Goal: Transaction & Acquisition: Purchase product/service

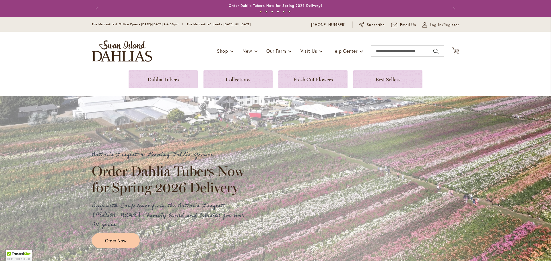
scroll to position [42, 0]
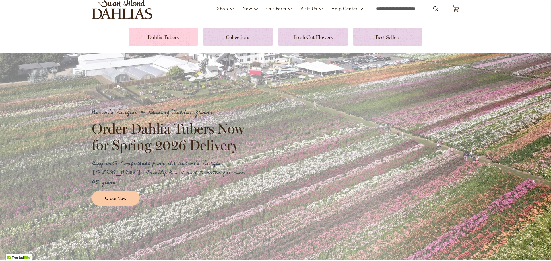
click at [144, 40] on link at bounding box center [163, 37] width 69 height 18
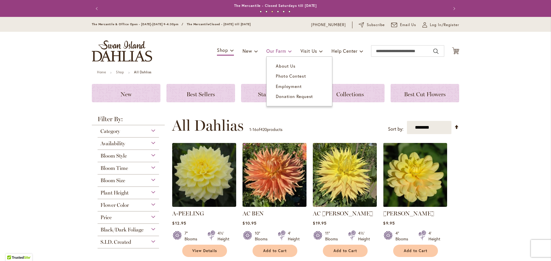
click at [277, 47] on link "Our Farm" at bounding box center [278, 51] width 25 height 11
click at [276, 67] on span "About Us" at bounding box center [286, 66] width 20 height 6
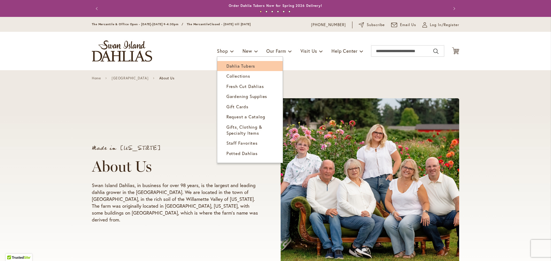
click at [226, 70] on link "Dahlia Tubers" at bounding box center [249, 66] width 65 height 10
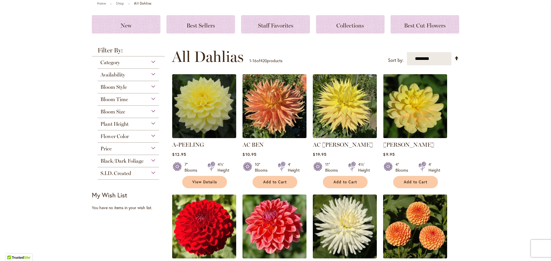
scroll to position [69, 0]
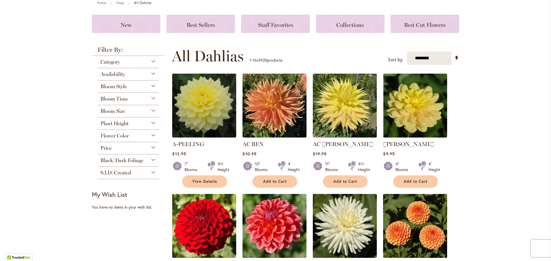
click at [124, 136] on span "Flower Color" at bounding box center [114, 136] width 28 height 6
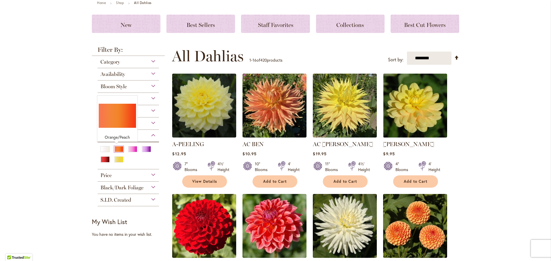
click at [117, 148] on div "Orange/Peach" at bounding box center [118, 149] width 9 height 6
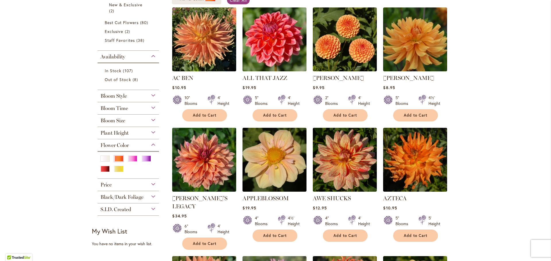
scroll to position [127, 0]
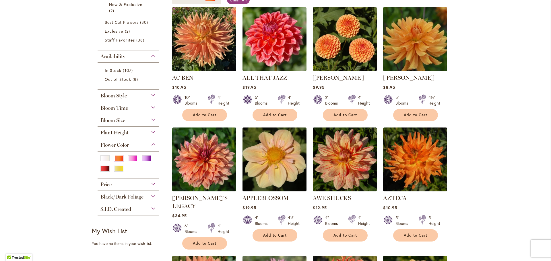
click at [125, 158] on div at bounding box center [128, 165] width 56 height 21
click at [131, 158] on div "Pink" at bounding box center [132, 158] width 9 height 6
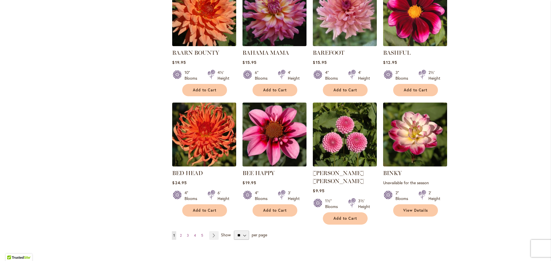
scroll to position [401, 0]
click at [242, 231] on select "** ** ** **" at bounding box center [241, 235] width 15 height 9
select select "**"
click at [234, 231] on select "** ** ** **" at bounding box center [241, 235] width 15 height 9
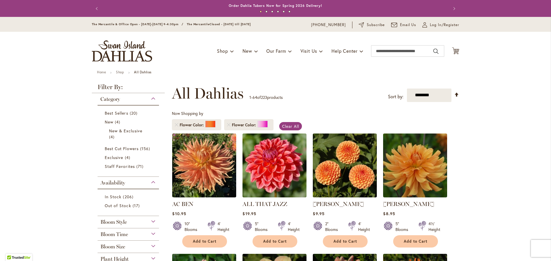
scroll to position [17, 0]
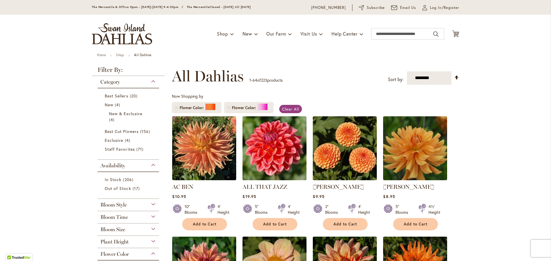
click at [351, 158] on img at bounding box center [344, 148] width 67 height 67
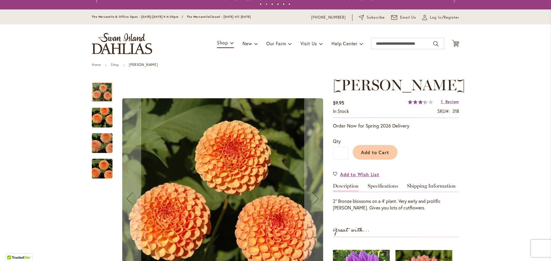
scroll to position [7, 0]
click at [380, 189] on link "Specifications" at bounding box center [383, 188] width 30 height 8
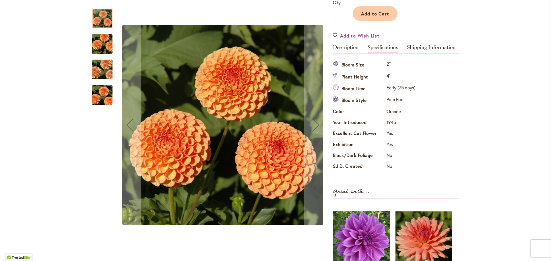
scroll to position [145, 0]
click at [339, 46] on link "Description" at bounding box center [346, 50] width 26 height 8
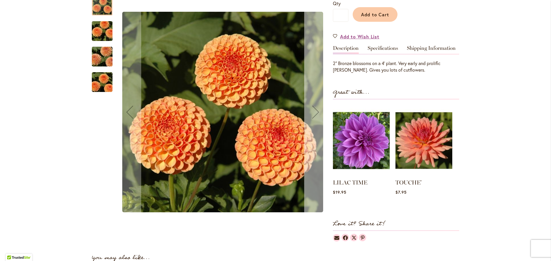
click at [315, 113] on div "Next" at bounding box center [315, 112] width 23 height 23
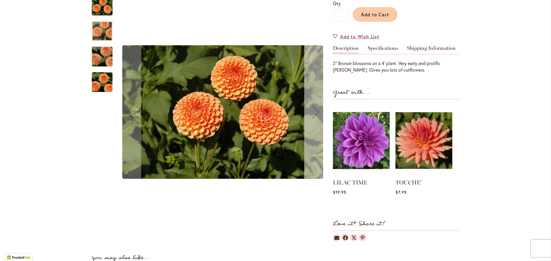
click at [315, 113] on div "Next" at bounding box center [315, 112] width 23 height 23
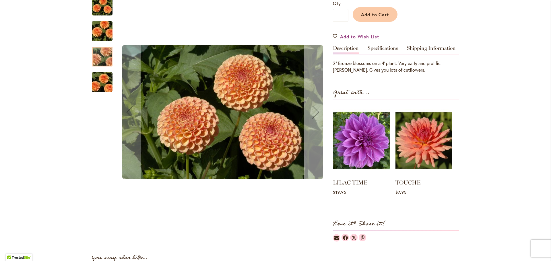
click at [315, 113] on div "Next" at bounding box center [315, 112] width 23 height 23
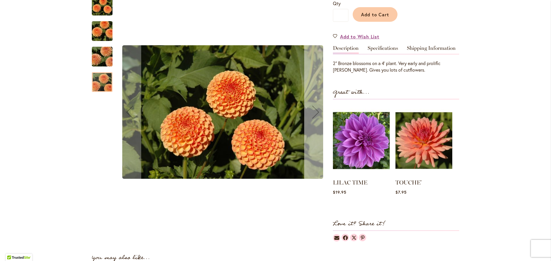
click at [315, 113] on div "Next" at bounding box center [315, 112] width 23 height 23
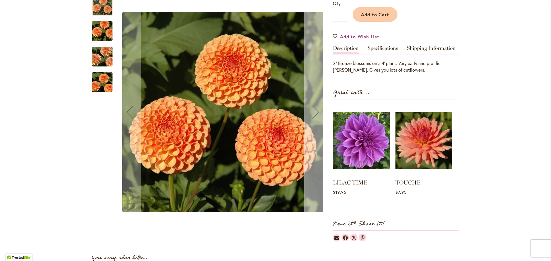
click at [315, 113] on div "Next" at bounding box center [315, 112] width 23 height 23
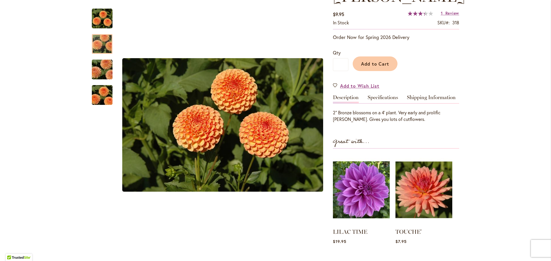
scroll to position [0, 0]
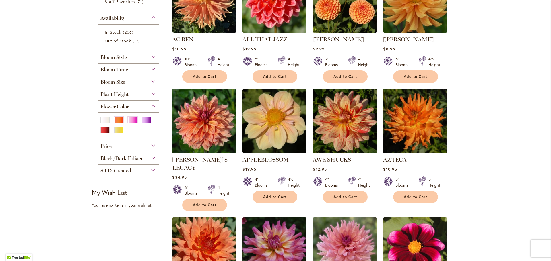
scroll to position [165, 0]
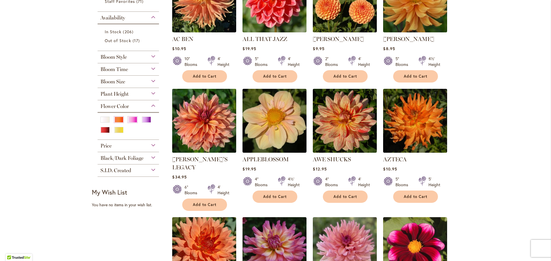
click at [190, 120] on img at bounding box center [204, 120] width 67 height 67
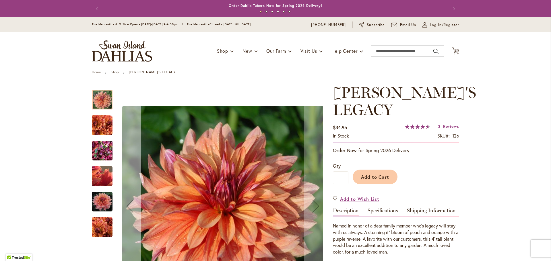
click at [128, 202] on div "Previous" at bounding box center [129, 206] width 23 height 23
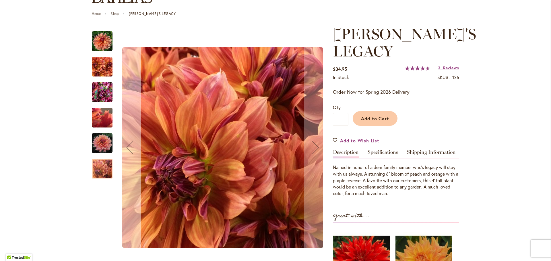
scroll to position [59, 0]
click at [124, 141] on div "Previous" at bounding box center [129, 147] width 23 height 23
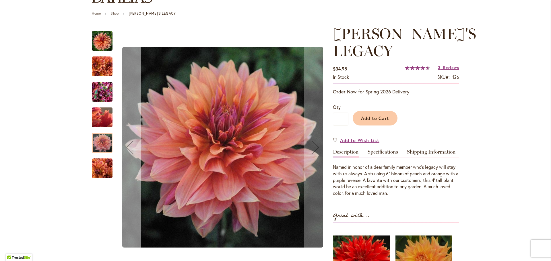
click at [124, 141] on div "Previous" at bounding box center [129, 147] width 23 height 23
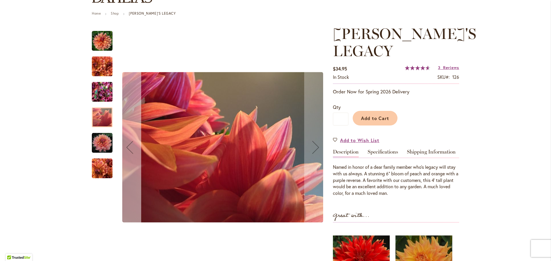
click at [130, 143] on div "Previous" at bounding box center [129, 147] width 23 height 23
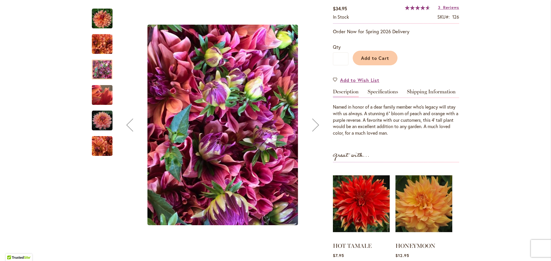
scroll to position [119, 0]
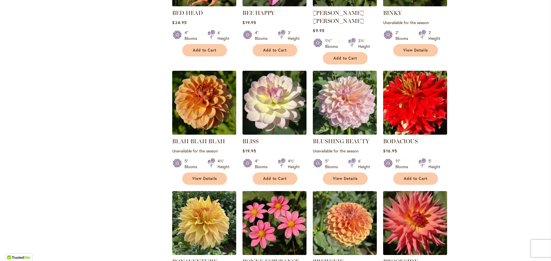
scroll to position [564, 0]
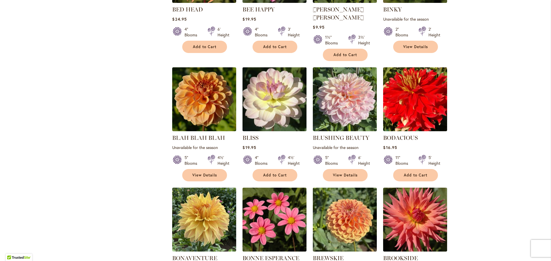
click at [273, 99] on img at bounding box center [274, 99] width 67 height 67
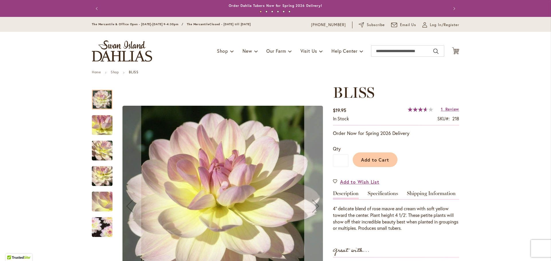
click at [313, 207] on div "Next" at bounding box center [315, 206] width 23 height 23
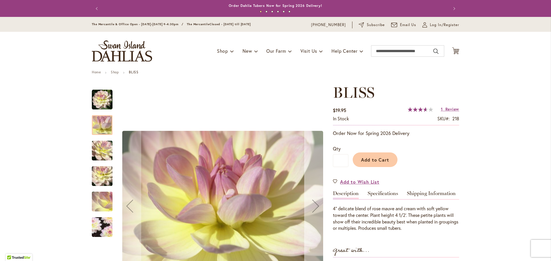
click at [313, 207] on div "Next" at bounding box center [315, 206] width 23 height 23
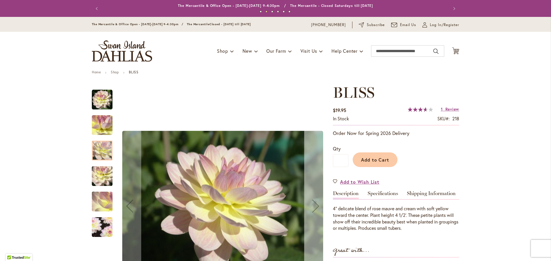
click at [313, 207] on div "Next" at bounding box center [315, 206] width 23 height 23
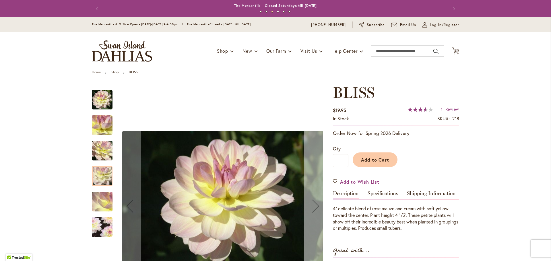
click at [313, 207] on div "Next" at bounding box center [315, 206] width 23 height 23
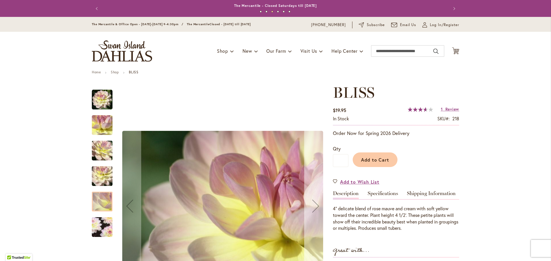
click at [313, 207] on div "Next" at bounding box center [315, 206] width 23 height 23
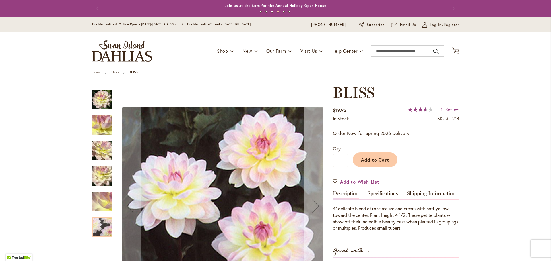
click at [313, 207] on div "Next" at bounding box center [315, 206] width 23 height 23
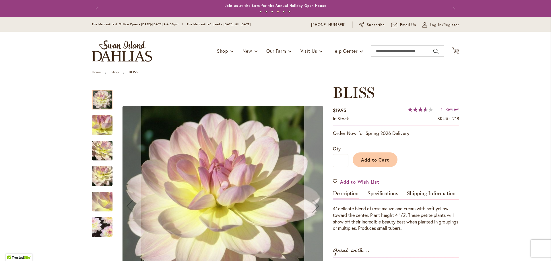
click at [313, 207] on div "Next" at bounding box center [315, 206] width 23 height 23
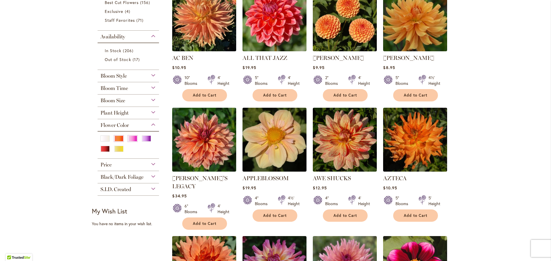
scroll to position [114, 0]
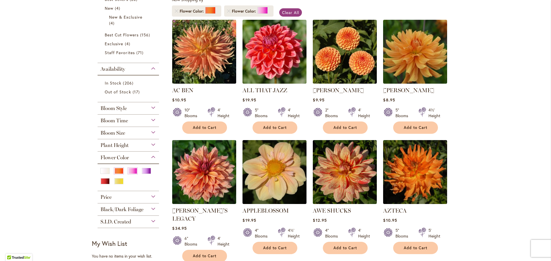
click at [135, 119] on div "Bloom Time" at bounding box center [128, 119] width 61 height 9
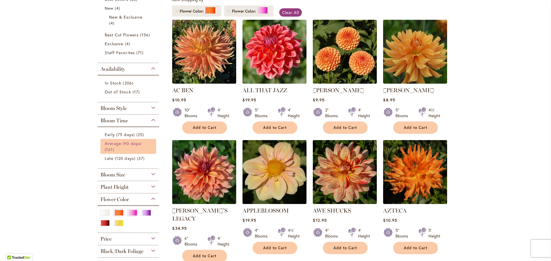
click at [117, 145] on span "Average (90 days)" at bounding box center [123, 143] width 37 height 5
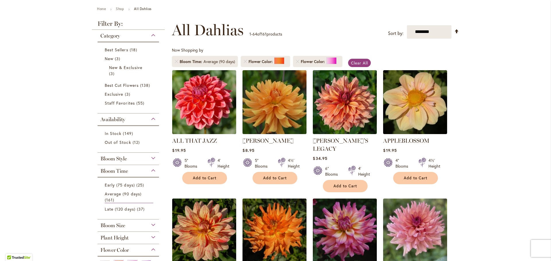
scroll to position [64, 0]
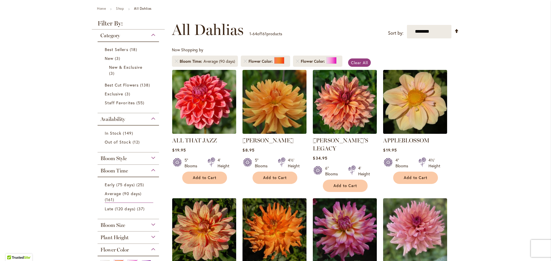
click at [132, 157] on div "Bloom Style" at bounding box center [128, 157] width 61 height 9
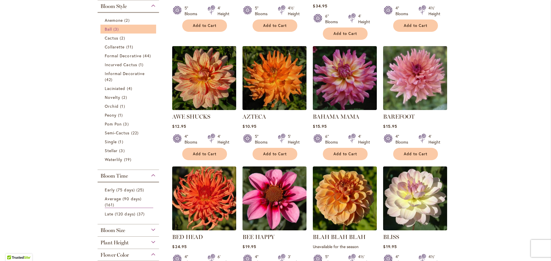
click at [111, 27] on link "Ball 3 items" at bounding box center [129, 29] width 48 height 6
click at [112, 21] on span "Anemone" at bounding box center [114, 20] width 18 height 5
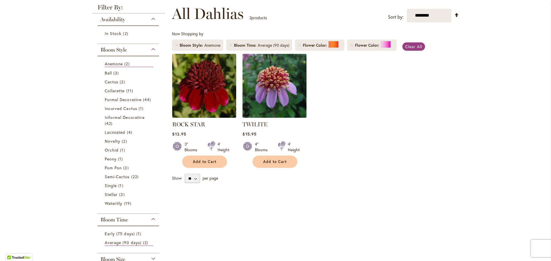
scroll to position [44, 0]
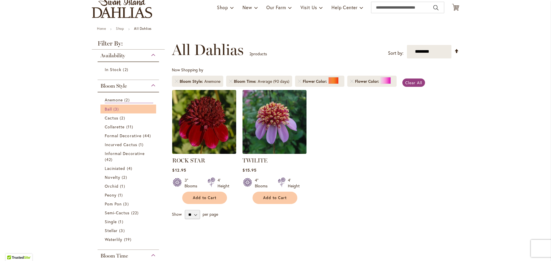
click at [119, 110] on link "Ball 3 items" at bounding box center [129, 109] width 48 height 6
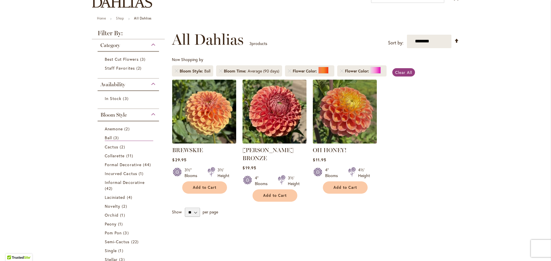
scroll to position [55, 0]
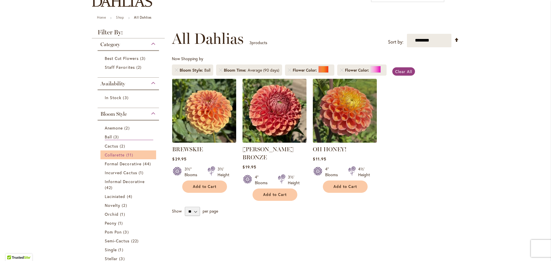
click at [105, 157] on span "Collarette" at bounding box center [115, 154] width 20 height 5
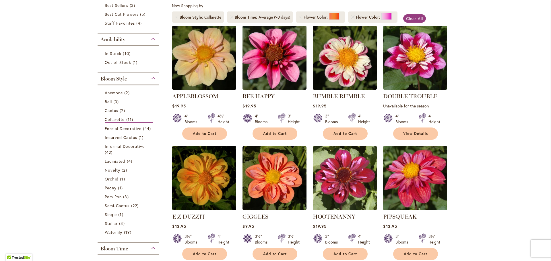
scroll to position [108, 0]
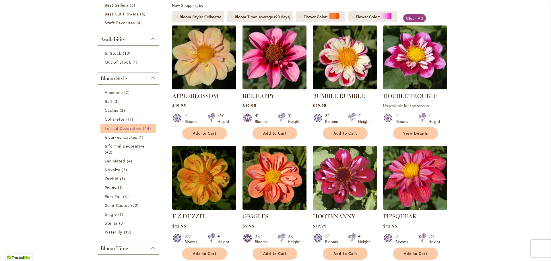
click at [107, 130] on span "Formal Decorative" at bounding box center [123, 128] width 37 height 5
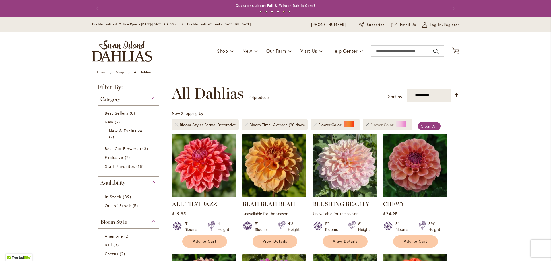
click at [367, 124] on link "Remove Flower Color Pink" at bounding box center [367, 124] width 3 height 3
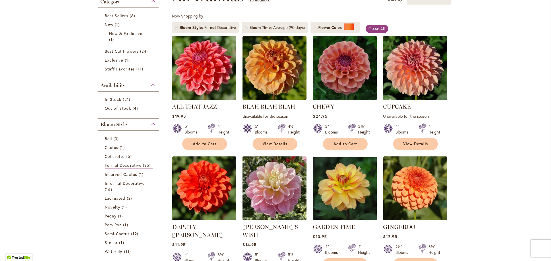
scroll to position [65, 0]
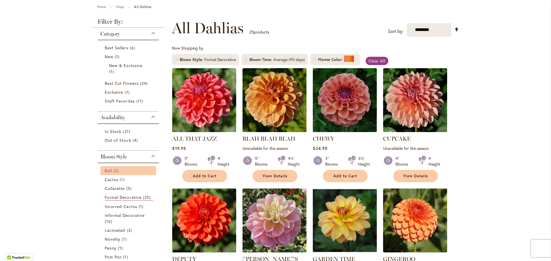
click at [113, 173] on span "3 items" at bounding box center [116, 171] width 7 height 6
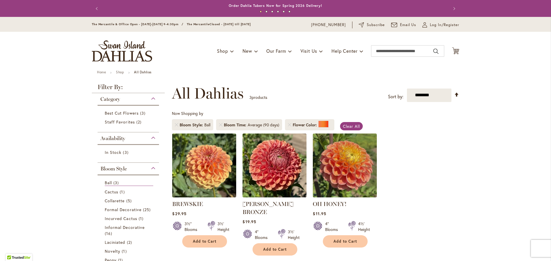
click at [434, 149] on ol "BREWSKIE $29.95 3½" Blooms 3½' Height" at bounding box center [315, 194] width 287 height 123
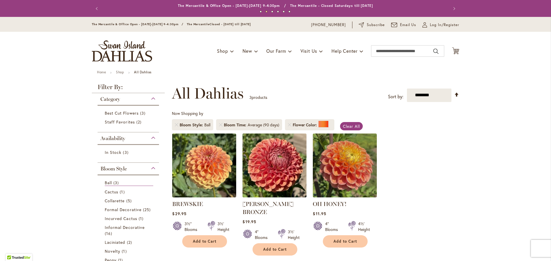
click at [290, 168] on img at bounding box center [274, 165] width 67 height 67
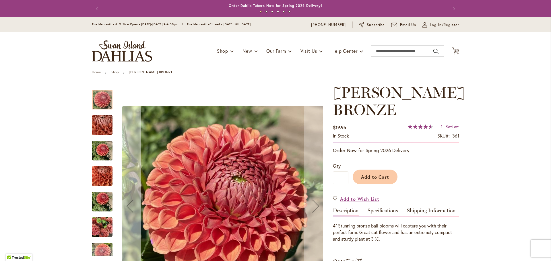
click at [133, 189] on button "Previous" at bounding box center [129, 206] width 23 height 245
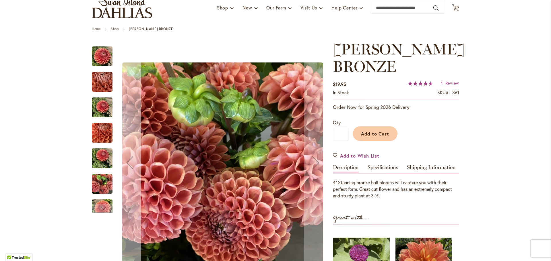
scroll to position [44, 0]
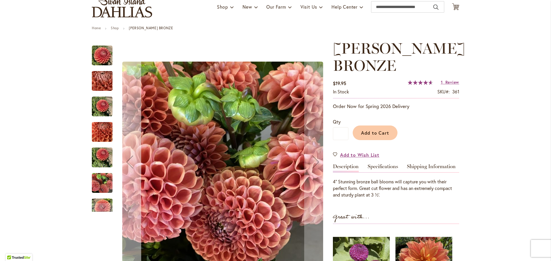
click at [130, 159] on div "Previous" at bounding box center [129, 162] width 23 height 23
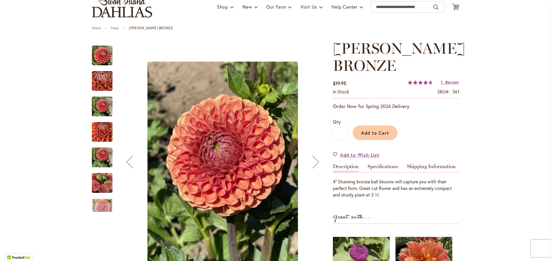
click at [130, 159] on div "Previous" at bounding box center [129, 162] width 23 height 23
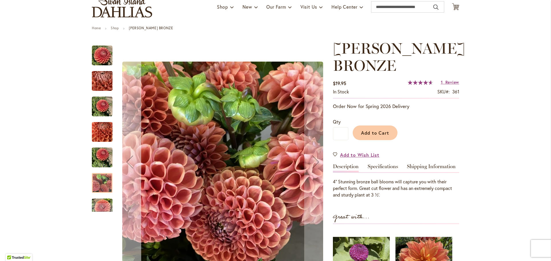
click at [130, 159] on div "Previous" at bounding box center [129, 162] width 23 height 23
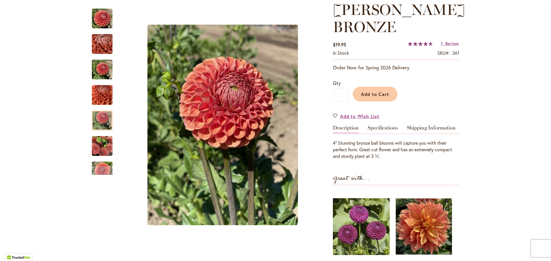
scroll to position [83, 0]
click at [129, 125] on div "Previous" at bounding box center [129, 125] width 23 height 23
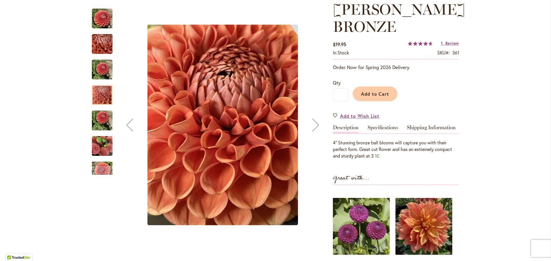
click at [129, 125] on div "Previous" at bounding box center [129, 125] width 23 height 23
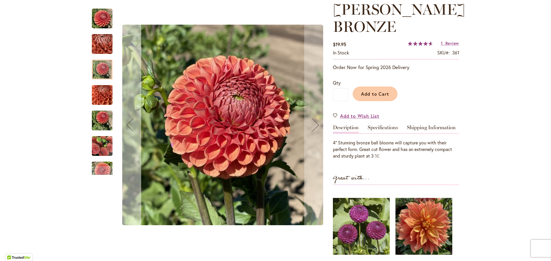
click at [129, 125] on div "Previous" at bounding box center [129, 125] width 23 height 23
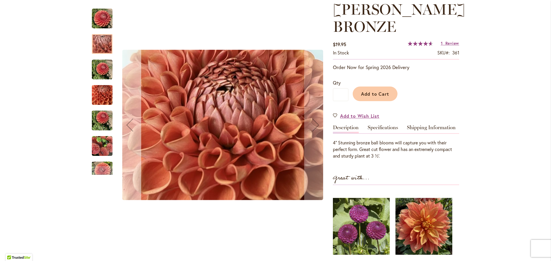
click at [129, 125] on div "Previous" at bounding box center [129, 125] width 23 height 23
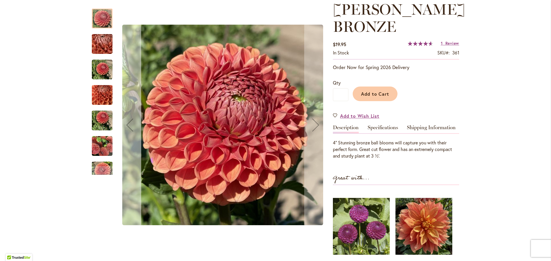
click at [129, 125] on div "Previous" at bounding box center [129, 125] width 23 height 23
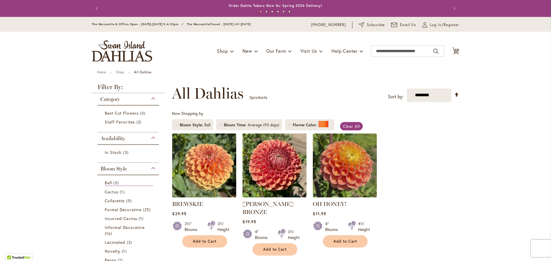
click at [207, 166] on img at bounding box center [204, 165] width 67 height 67
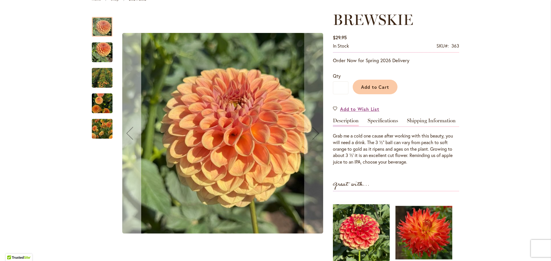
scroll to position [73, 0]
click at [129, 129] on div "Previous" at bounding box center [129, 133] width 23 height 23
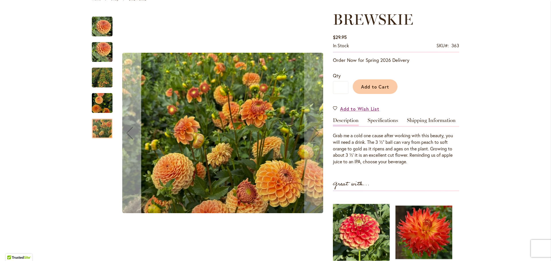
click at [128, 135] on div "Previous" at bounding box center [129, 133] width 23 height 23
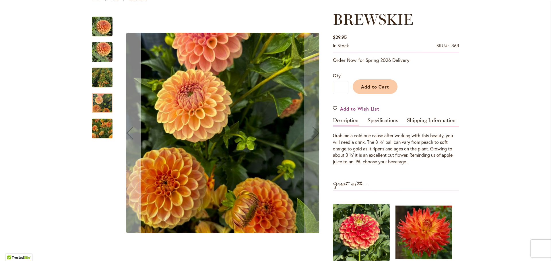
click at [128, 135] on div "Previous" at bounding box center [129, 133] width 23 height 23
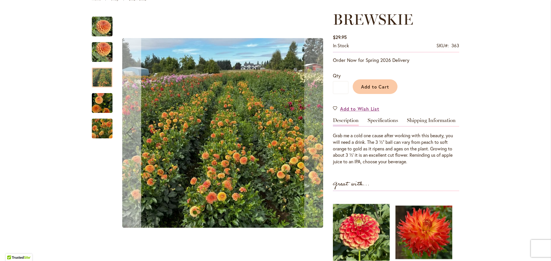
click at [128, 135] on div "Previous" at bounding box center [129, 133] width 23 height 23
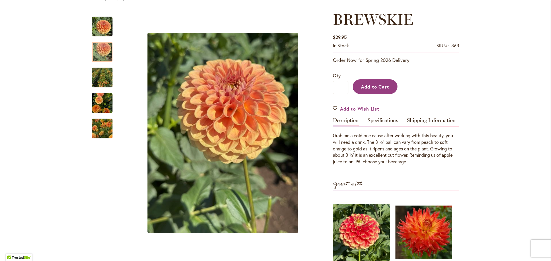
click at [379, 91] on button "Add to Cart" at bounding box center [375, 86] width 45 height 15
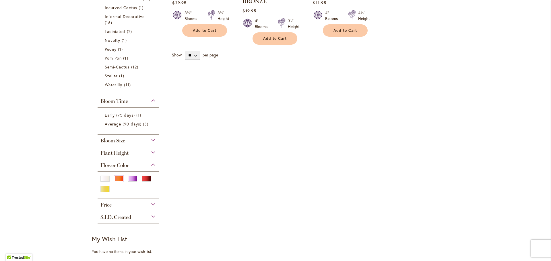
scroll to position [213, 0]
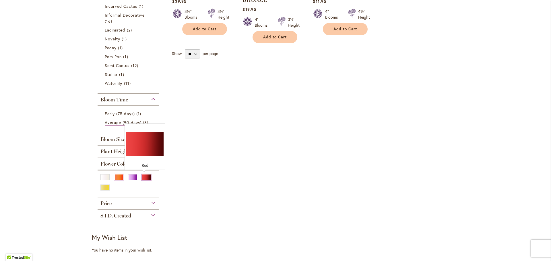
click at [143, 178] on div "Red" at bounding box center [146, 177] width 9 height 6
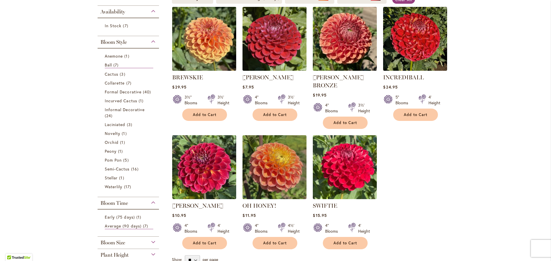
scroll to position [128, 0]
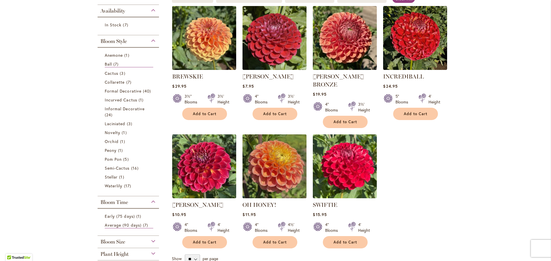
click at [284, 168] on img at bounding box center [274, 166] width 67 height 67
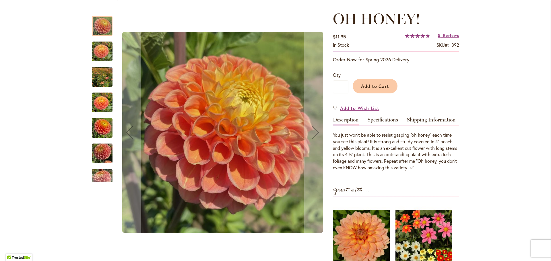
scroll to position [83, 0]
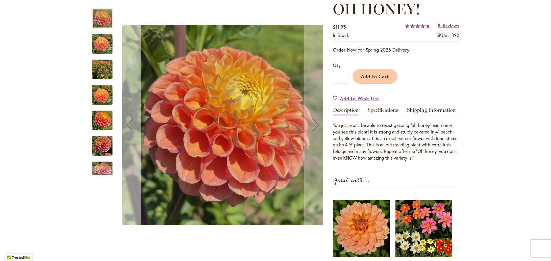
click at [131, 125] on div "Previous" at bounding box center [129, 125] width 23 height 23
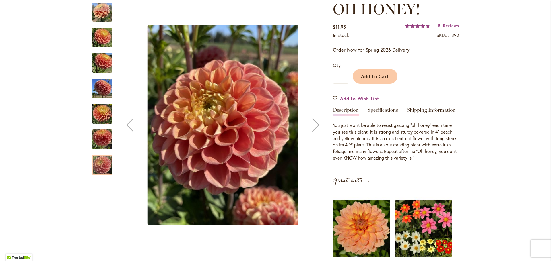
click at [128, 121] on div "Previous" at bounding box center [129, 125] width 23 height 23
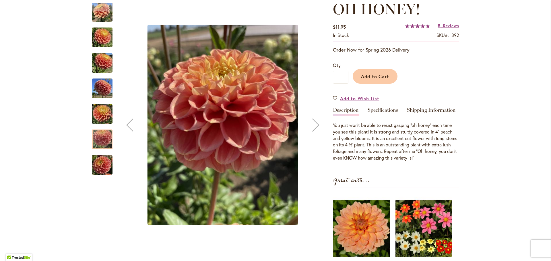
click at [128, 121] on div "Previous" at bounding box center [129, 125] width 23 height 23
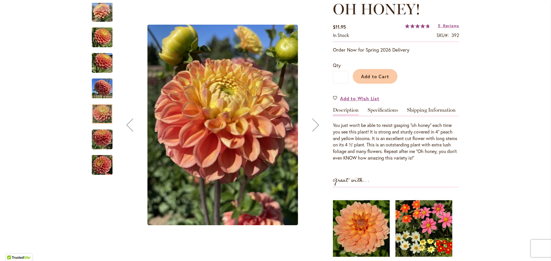
click at [128, 121] on div "Previous" at bounding box center [129, 125] width 23 height 23
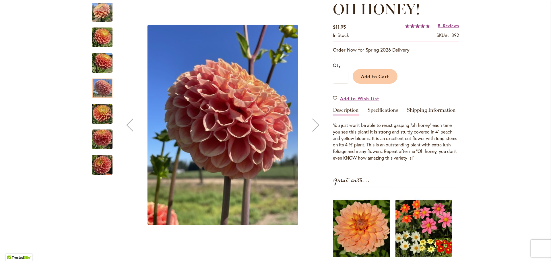
click at [128, 121] on div "Previous" at bounding box center [129, 125] width 23 height 23
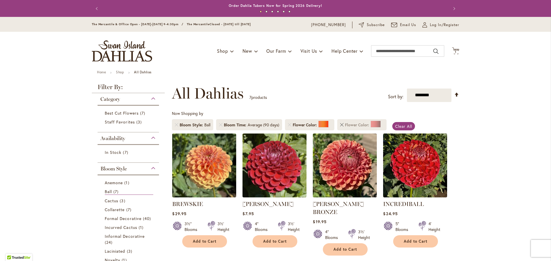
click at [341, 124] on link "Remove Flower Color Red" at bounding box center [341, 124] width 3 height 3
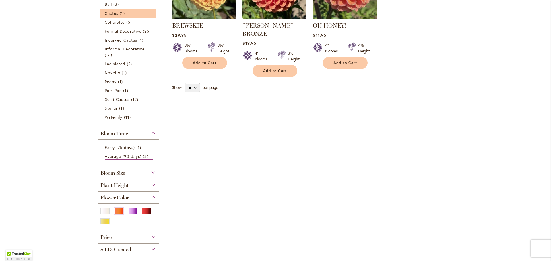
scroll to position [179, 0]
click at [149, 201] on div "Flower Color" at bounding box center [128, 212] width 61 height 40
click at [151, 196] on div "Flower Color" at bounding box center [128, 196] width 61 height 9
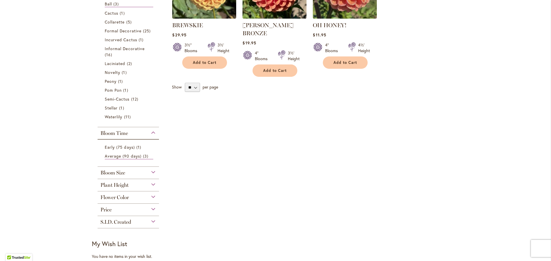
click at [151, 196] on div "Flower Color" at bounding box center [128, 196] width 61 height 9
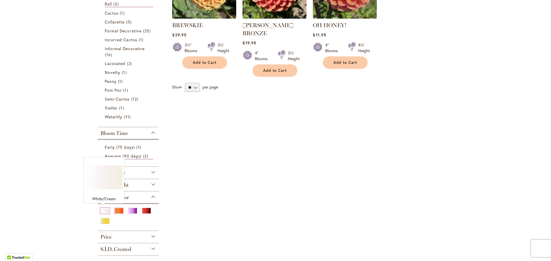
click at [102, 209] on div "White/Cream" at bounding box center [104, 211] width 9 height 6
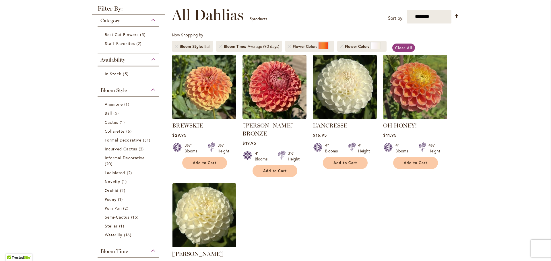
scroll to position [65, 0]
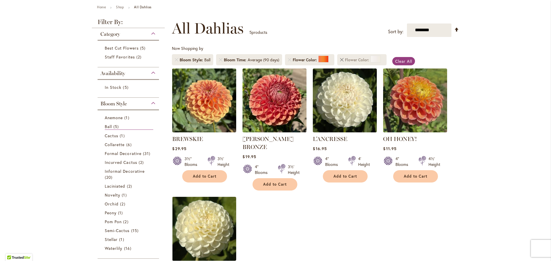
click at [341, 59] on link "Remove Flower Color White/Cream" at bounding box center [341, 59] width 3 height 3
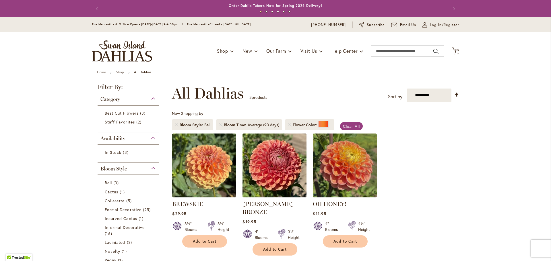
scroll to position [95, 0]
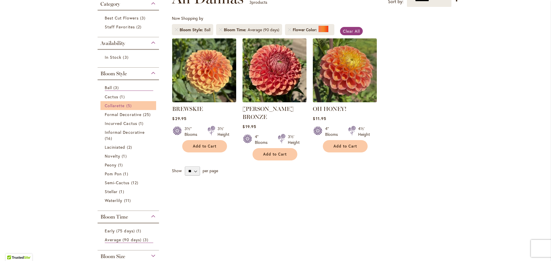
click at [107, 106] on span "Collarette" at bounding box center [115, 105] width 20 height 5
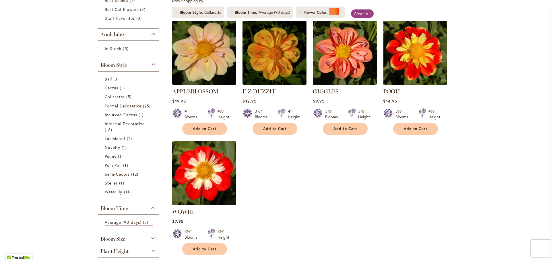
scroll to position [113, 0]
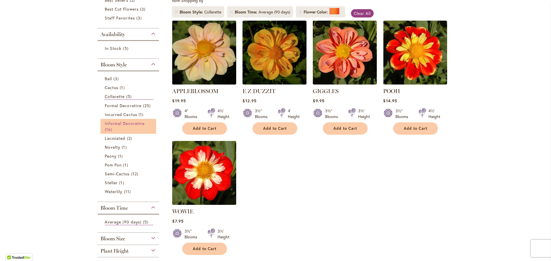
click at [126, 126] on link "Informal Decorative 16 items" at bounding box center [129, 126] width 48 height 12
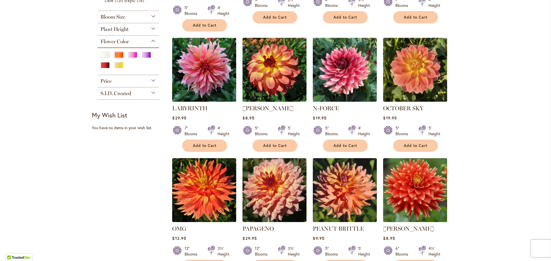
scroll to position [353, 0]
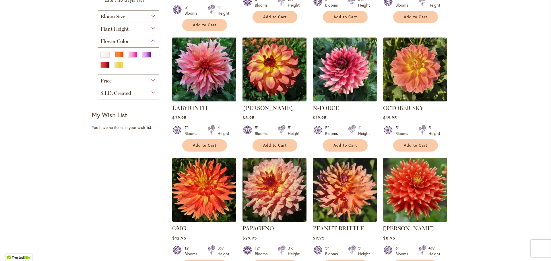
click at [207, 52] on img at bounding box center [204, 69] width 67 height 67
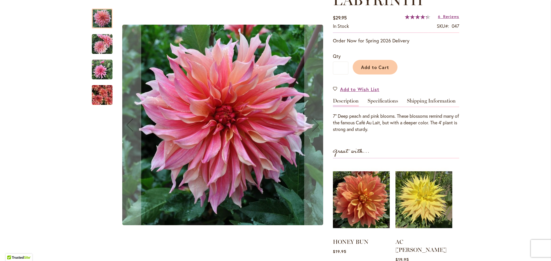
scroll to position [93, 0]
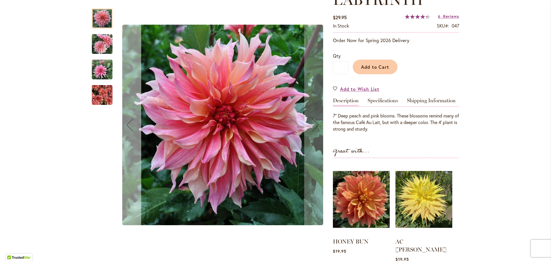
click at [133, 121] on div "Previous" at bounding box center [129, 125] width 23 height 23
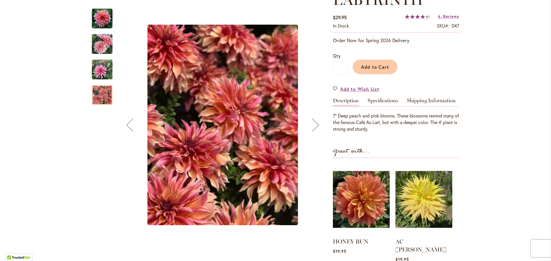
click at [126, 126] on div "Previous" at bounding box center [129, 125] width 23 height 23
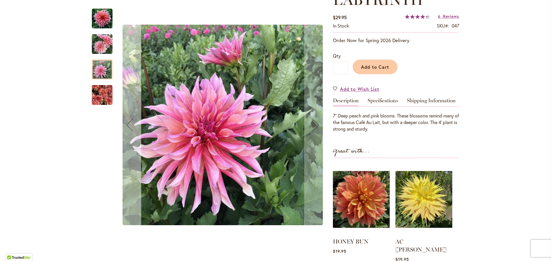
click at [126, 126] on div "Previous" at bounding box center [129, 125] width 23 height 23
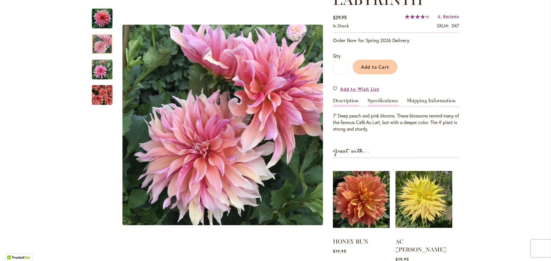
click at [386, 102] on link "Specifications" at bounding box center [383, 102] width 30 height 8
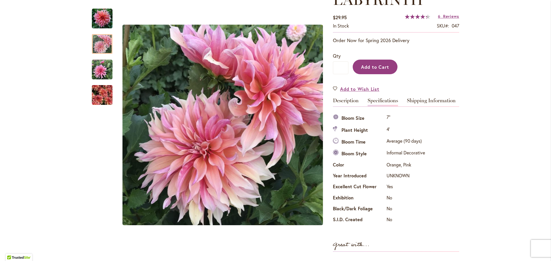
click at [376, 71] on button "Add to Cart" at bounding box center [375, 67] width 45 height 15
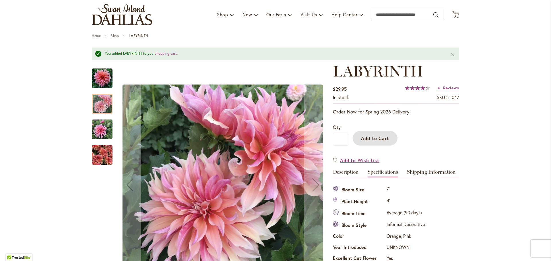
scroll to position [4, 0]
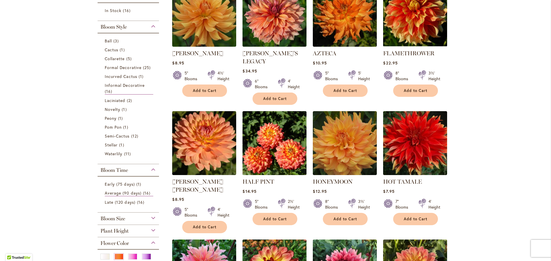
scroll to position [167, 0]
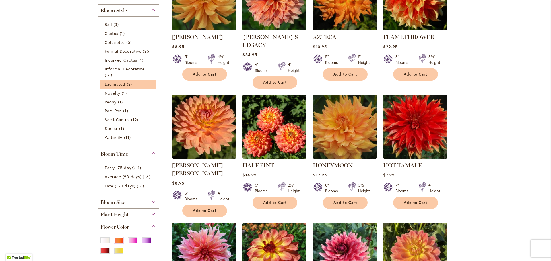
click at [133, 80] on li "Laciniated 2 items" at bounding box center [128, 84] width 56 height 9
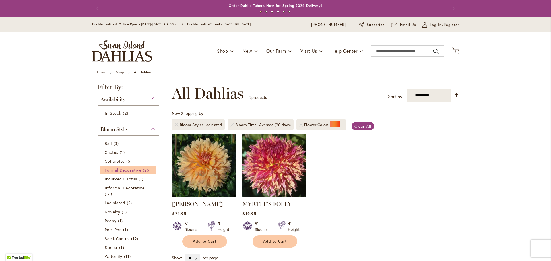
click at [118, 171] on span "Formal Decorative" at bounding box center [123, 170] width 37 height 5
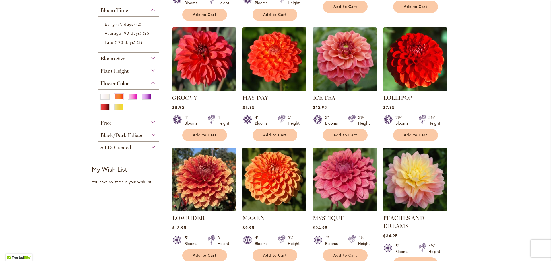
scroll to position [355, 0]
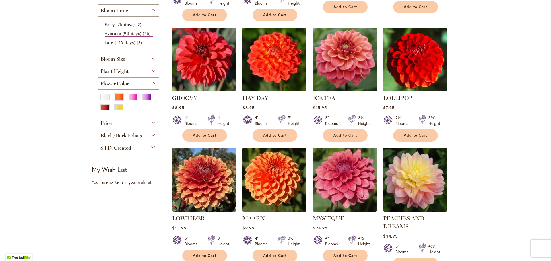
click at [352, 36] on img at bounding box center [344, 59] width 67 height 67
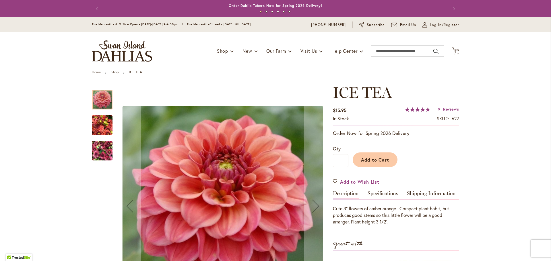
scroll to position [67, 0]
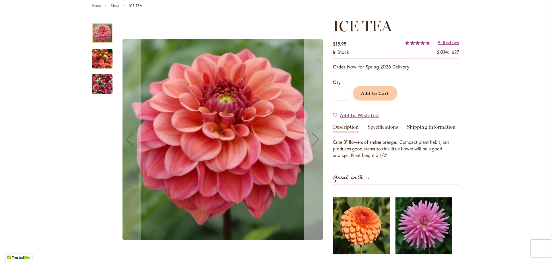
click at [311, 141] on div "Next" at bounding box center [315, 139] width 23 height 23
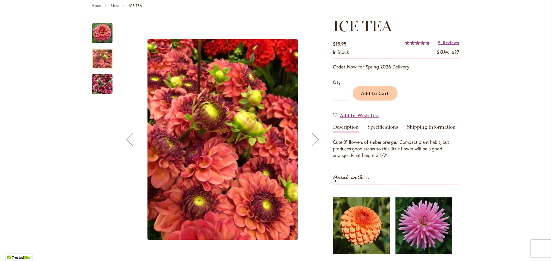
click at [311, 141] on div "Next" at bounding box center [315, 139] width 23 height 23
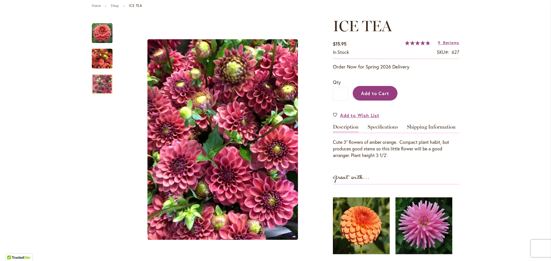
click at [374, 89] on button "Add to Cart" at bounding box center [375, 93] width 45 height 15
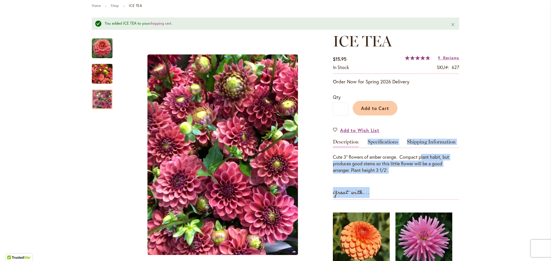
drag, startPoint x: 486, startPoint y: 174, endPoint x: 420, endPoint y: 157, distance: 68.1
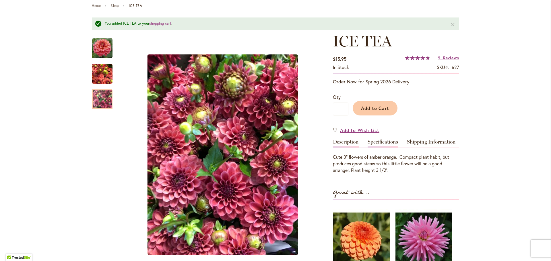
click at [386, 141] on link "Specifications" at bounding box center [383, 143] width 30 height 8
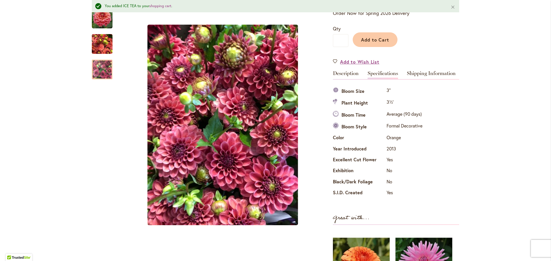
scroll to position [0, 0]
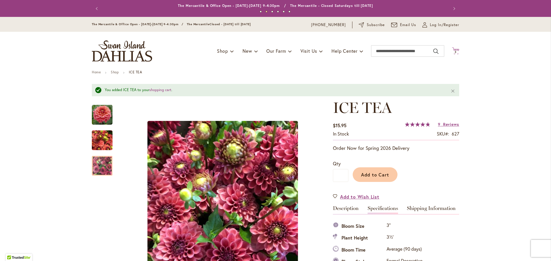
click at [454, 51] on span "3" at bounding box center [455, 52] width 2 height 4
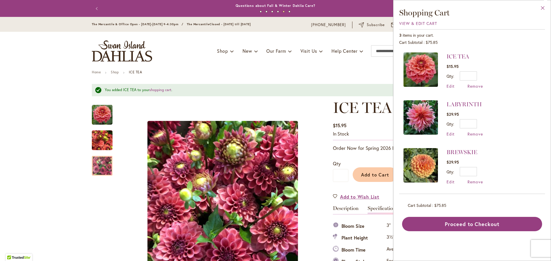
click at [544, 7] on button "Close" at bounding box center [543, 9] width 16 height 18
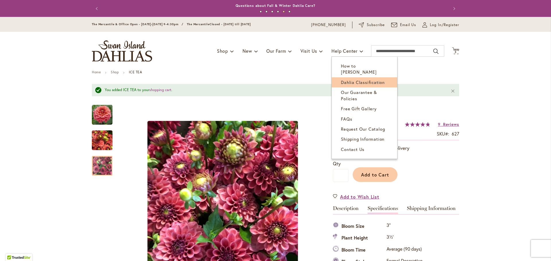
click at [348, 79] on span "Dahlia Classification" at bounding box center [363, 82] width 44 height 6
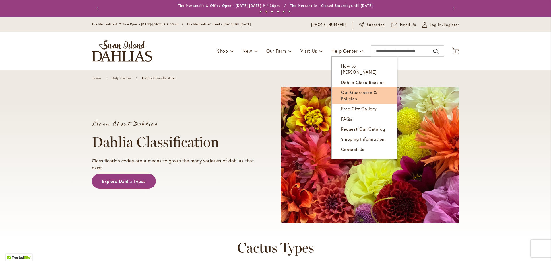
click at [357, 88] on link "Our Guarantee & Policies" at bounding box center [364, 96] width 65 height 16
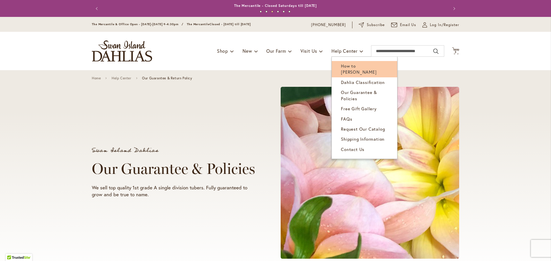
click at [350, 68] on span "How to [PERSON_NAME]" at bounding box center [359, 69] width 36 height 12
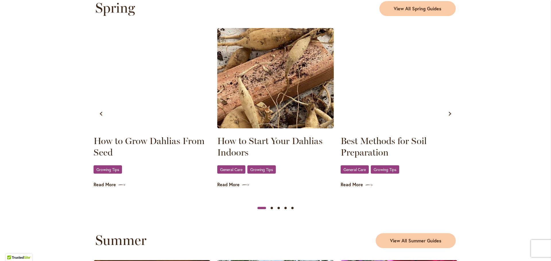
scroll to position [317, 0]
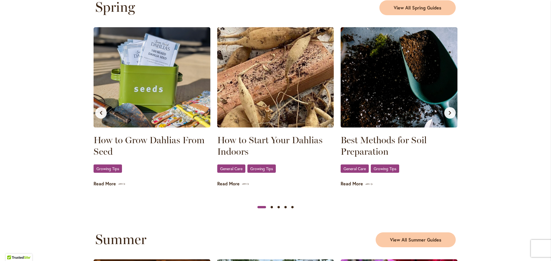
click at [387, 101] on img at bounding box center [399, 77] width 117 height 100
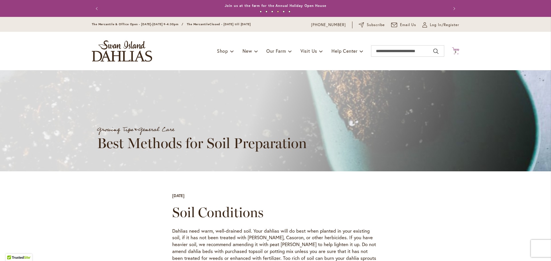
click at [452, 50] on icon "Cart .cls-1 { fill: #231f20; }" at bounding box center [455, 50] width 7 height 7
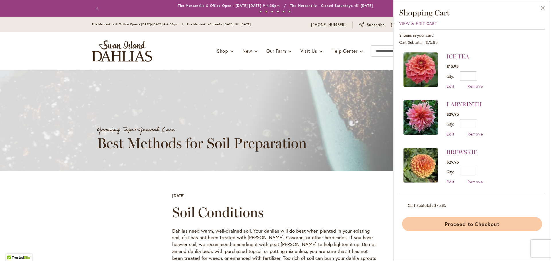
click at [441, 224] on button "Proceed to Checkout" at bounding box center [472, 224] width 140 height 14
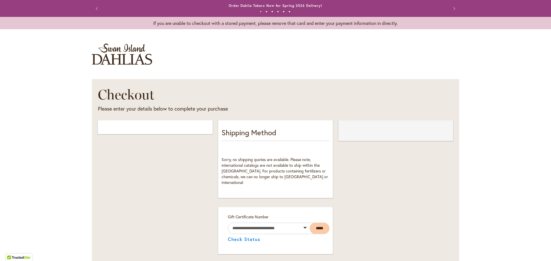
select select "**"
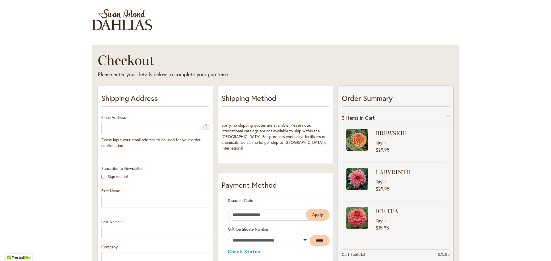
scroll to position [4, 0]
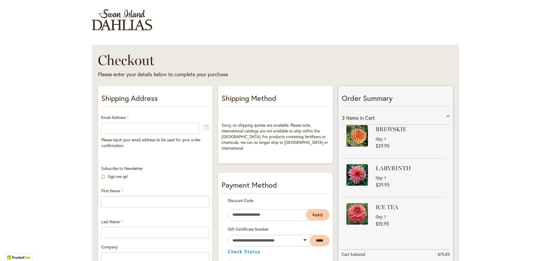
click at [405, 175] on div "Qty 1" at bounding box center [410, 177] width 68 height 5
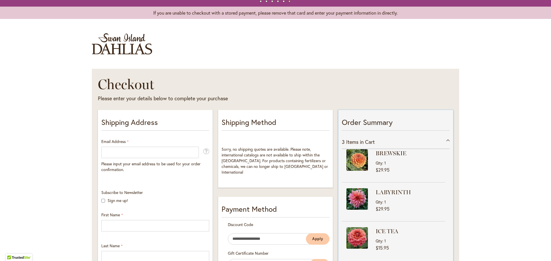
scroll to position [0, 0]
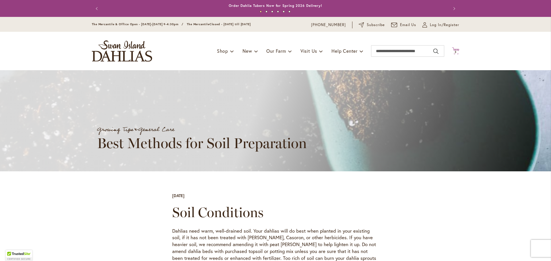
click at [456, 50] on icon at bounding box center [455, 50] width 7 height 7
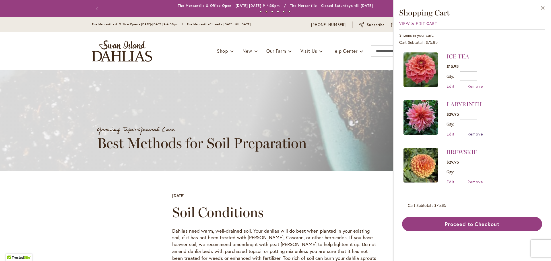
click at [473, 132] on span "Remove" at bounding box center [474, 133] width 15 height 5
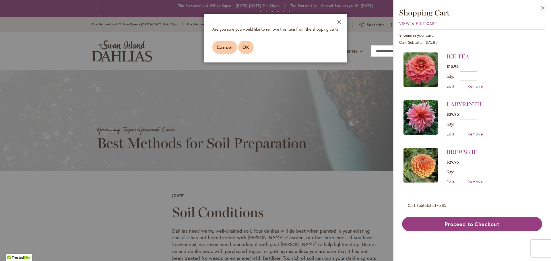
click at [248, 47] on span "OK" at bounding box center [245, 47] width 7 height 6
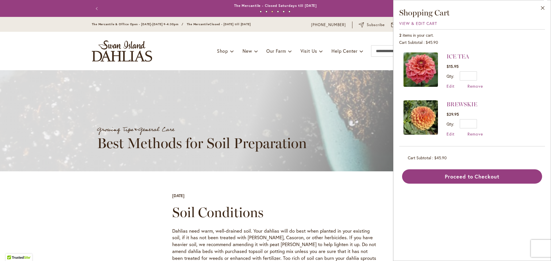
click at [432, 63] on img at bounding box center [420, 70] width 34 height 34
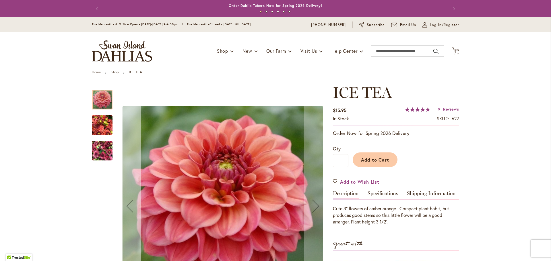
click at [133, 206] on div "Previous" at bounding box center [129, 206] width 23 height 23
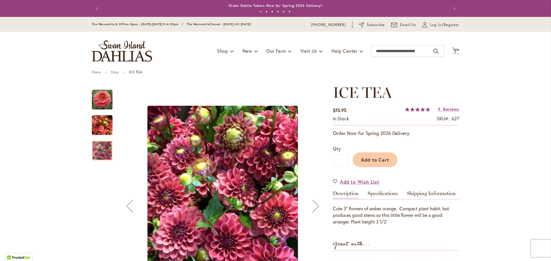
click at [133, 206] on div "Previous" at bounding box center [129, 206] width 23 height 23
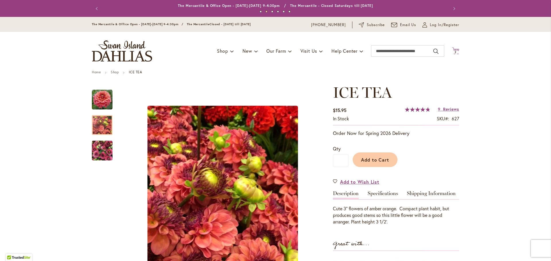
click at [453, 51] on span "2 2 items" at bounding box center [456, 52] width 6 height 3
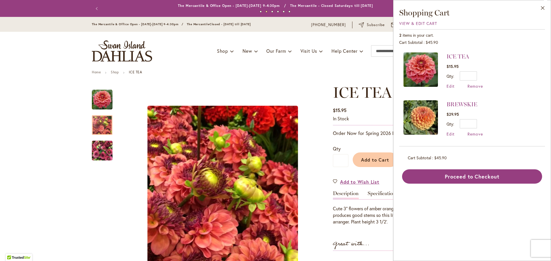
click at [431, 105] on img at bounding box center [420, 117] width 34 height 34
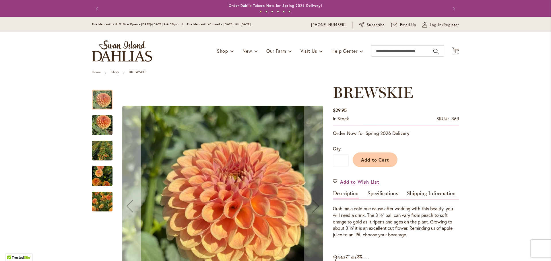
click at [129, 201] on div "Previous" at bounding box center [129, 206] width 23 height 23
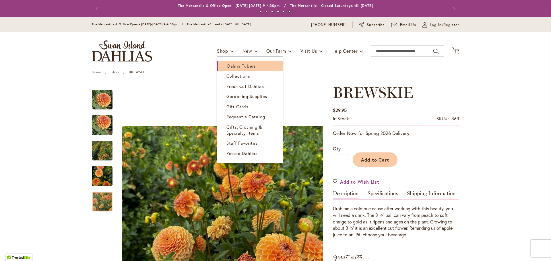
click at [229, 67] on span "Dahlia Tubers" at bounding box center [241, 66] width 29 height 6
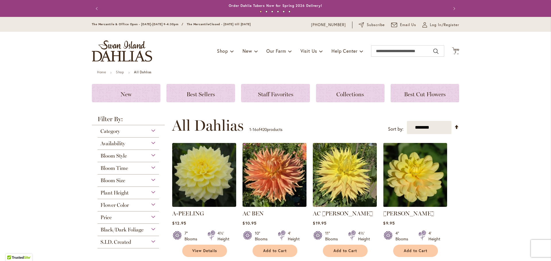
click at [125, 155] on span "Bloom Style" at bounding box center [113, 156] width 26 height 6
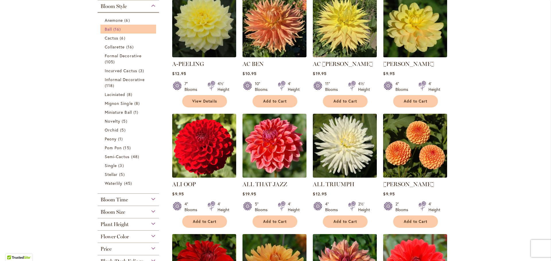
click at [143, 27] on link "Ball 16 items" at bounding box center [129, 29] width 48 height 6
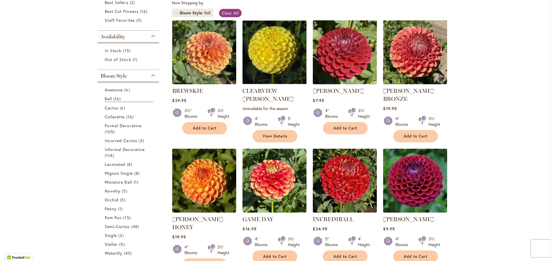
scroll to position [111, 0]
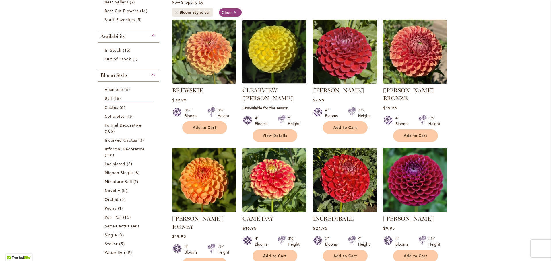
click at [202, 163] on img at bounding box center [204, 180] width 67 height 67
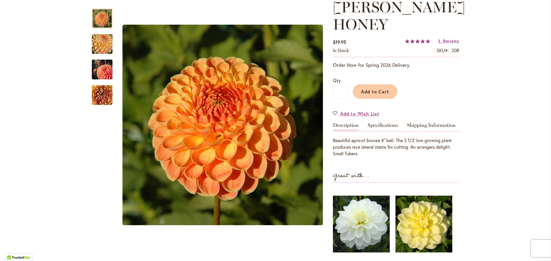
scroll to position [47, 0]
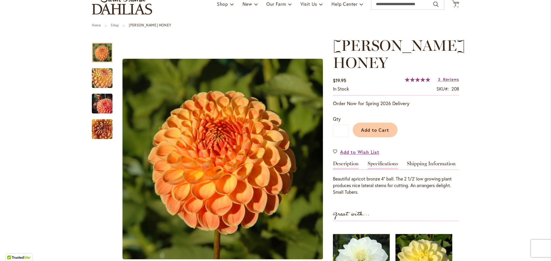
click at [381, 166] on link "Specifications" at bounding box center [383, 165] width 30 height 8
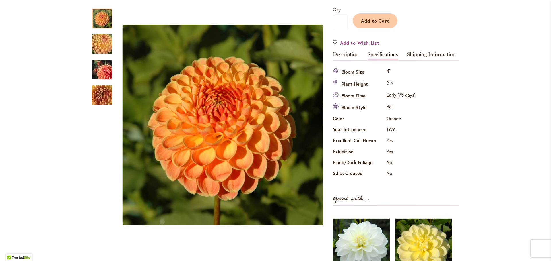
scroll to position [156, 0]
click at [90, 45] on img "CRICHTON HONEY" at bounding box center [101, 44] width 41 height 31
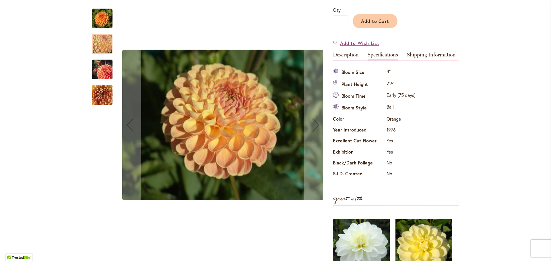
click at [94, 68] on img "CRICHTON HONEY" at bounding box center [101, 70] width 41 height 28
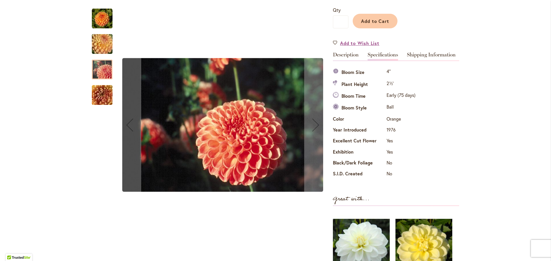
click at [94, 93] on img "CRICHTON HONEY" at bounding box center [101, 95] width 41 height 31
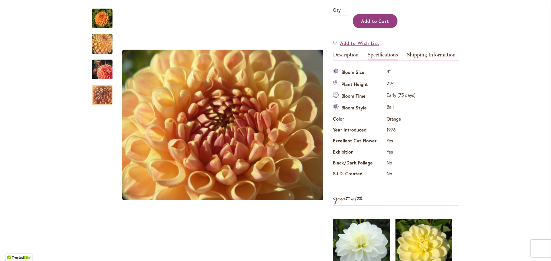
click at [361, 22] on span "Add to Cart" at bounding box center [375, 21] width 28 height 6
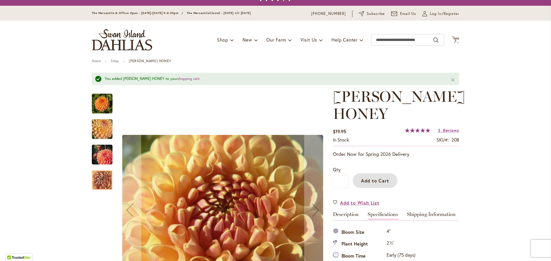
scroll to position [0, 0]
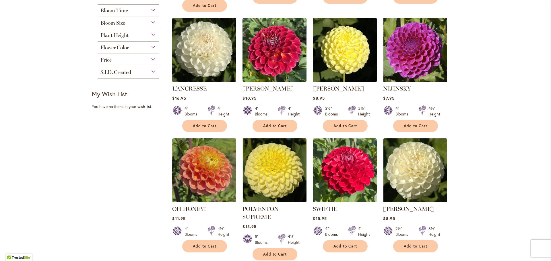
scroll to position [371, 0]
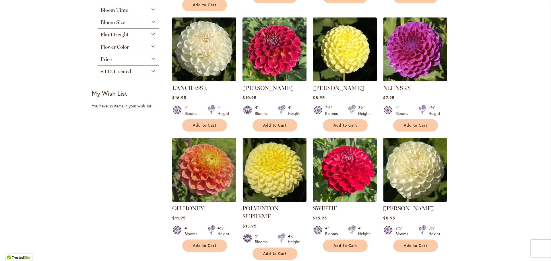
click at [196, 168] on img at bounding box center [204, 169] width 67 height 67
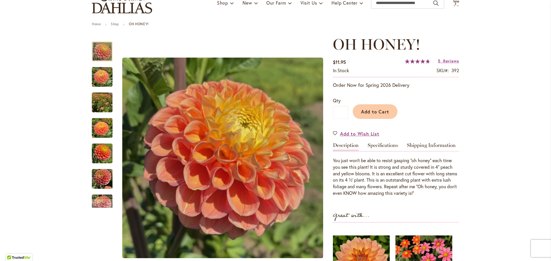
scroll to position [49, 0]
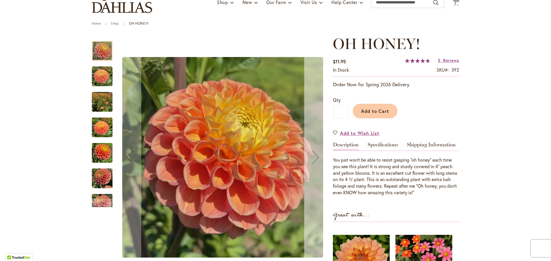
click at [306, 163] on div "Next" at bounding box center [315, 157] width 23 height 23
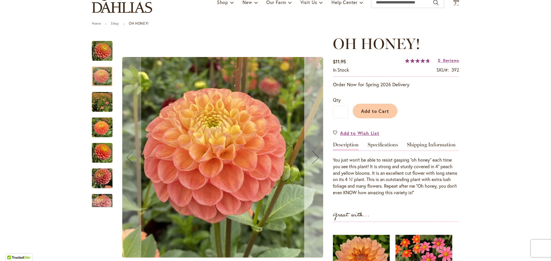
click at [306, 163] on div "Next" at bounding box center [315, 157] width 23 height 23
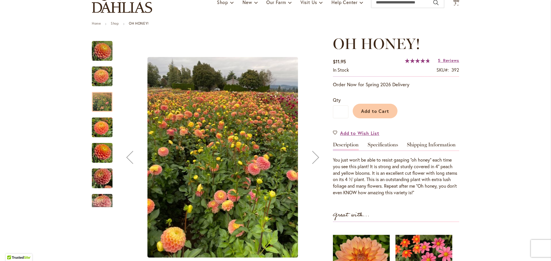
click at [306, 163] on div "Next" at bounding box center [315, 157] width 23 height 23
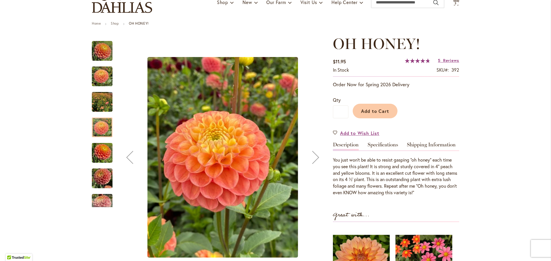
click at [306, 163] on div "Next" at bounding box center [315, 157] width 23 height 23
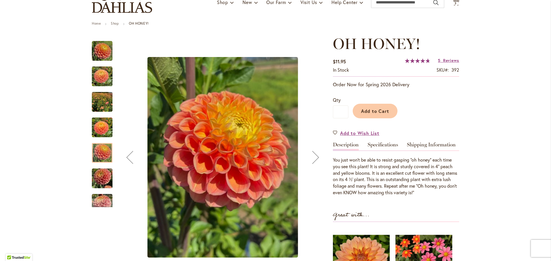
click at [306, 163] on div "Next" at bounding box center [315, 157] width 23 height 23
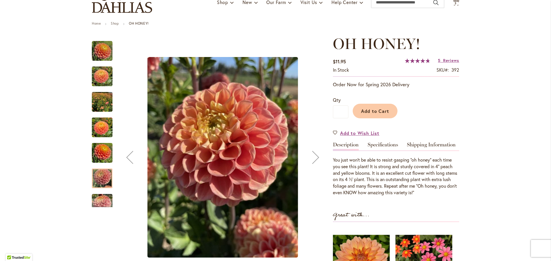
click at [306, 163] on div "Next" at bounding box center [315, 157] width 23 height 23
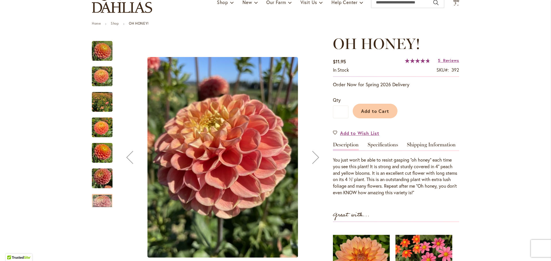
click at [306, 163] on div "Next" at bounding box center [315, 157] width 23 height 23
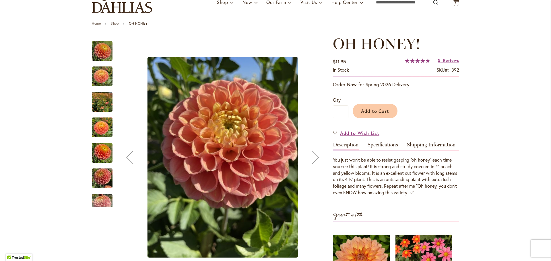
click at [306, 163] on div "Next" at bounding box center [315, 157] width 23 height 23
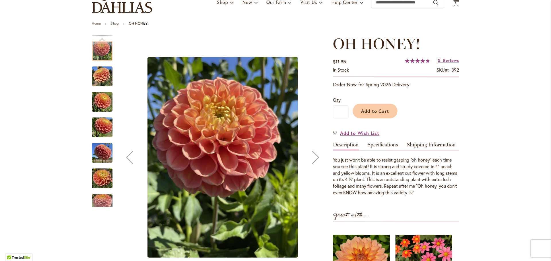
click at [306, 163] on div "Next" at bounding box center [315, 157] width 23 height 23
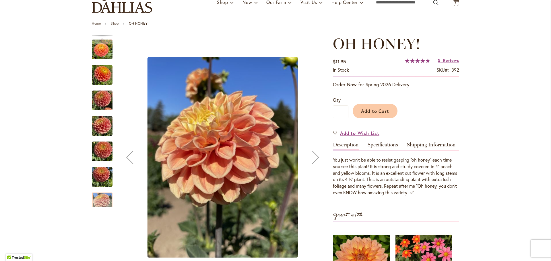
click at [306, 163] on div "Next" at bounding box center [315, 157] width 23 height 23
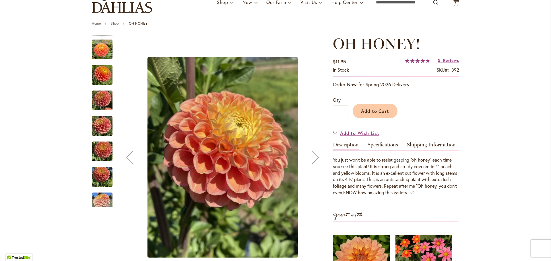
click at [306, 163] on div "Next" at bounding box center [315, 157] width 23 height 23
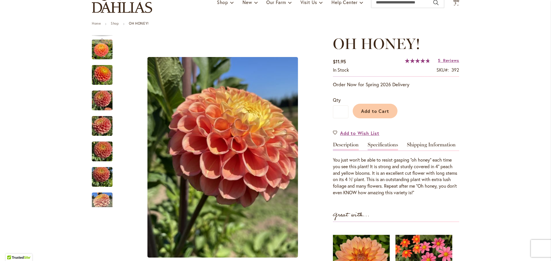
click at [372, 146] on link "Specifications" at bounding box center [383, 146] width 30 height 8
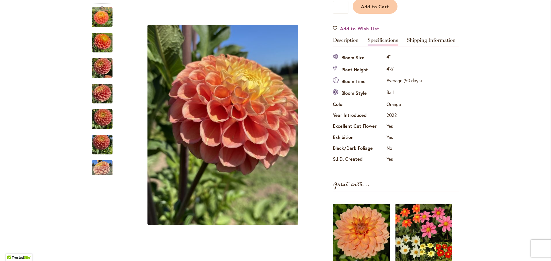
scroll to position [97, 0]
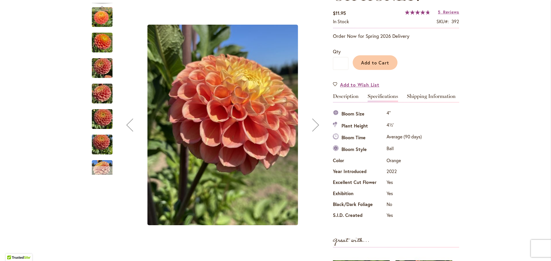
click at [99, 167] on div "Next" at bounding box center [102, 170] width 9 height 9
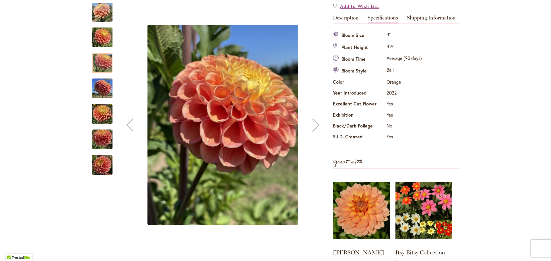
scroll to position [176, 0]
click at [105, 167] on img "Oh Honey!" at bounding box center [102, 165] width 21 height 28
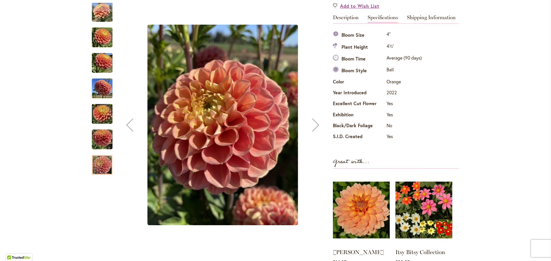
click at [100, 46] on img "Oh Honey!" at bounding box center [102, 38] width 21 height 28
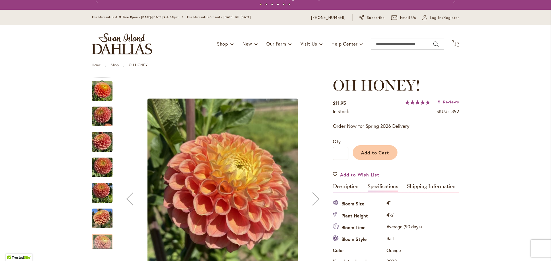
scroll to position [0, 0]
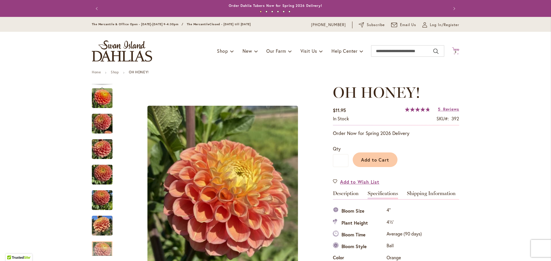
click at [453, 53] on span "3 3 items" at bounding box center [456, 52] width 6 height 3
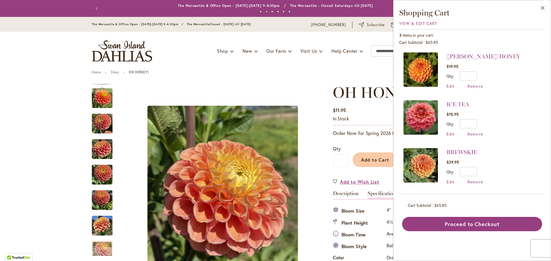
click at [471, 178] on div "BREWSKIE $29.95 Qty * Update Edit Remove" at bounding box center [464, 166] width 36 height 36
click at [479, 182] on span "Remove" at bounding box center [474, 181] width 15 height 5
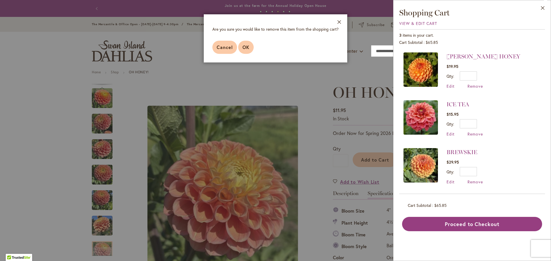
click at [244, 52] on button "OK" at bounding box center [245, 47] width 15 height 13
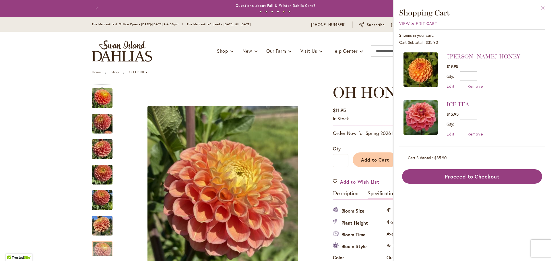
click at [544, 7] on button "Close" at bounding box center [543, 9] width 16 height 18
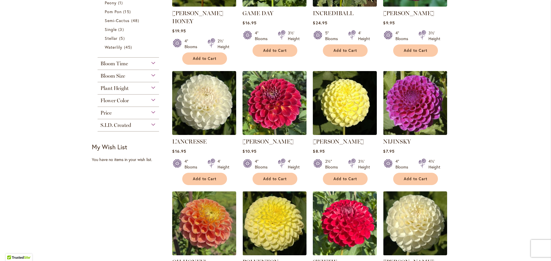
scroll to position [317, 0]
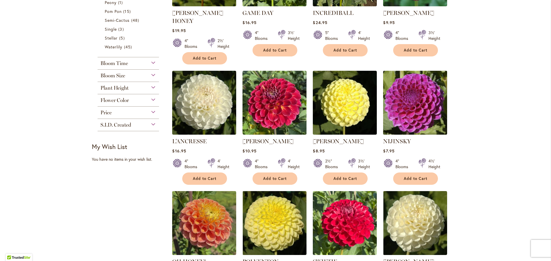
click at [426, 93] on img at bounding box center [415, 102] width 67 height 67
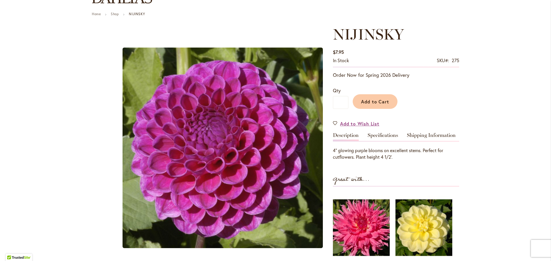
scroll to position [65, 0]
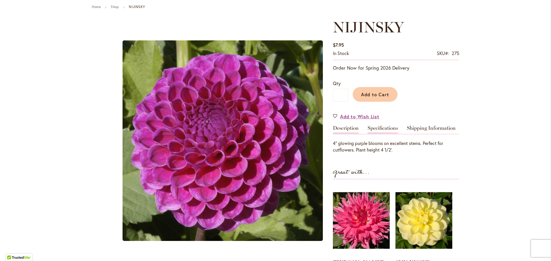
click at [383, 127] on link "Specifications" at bounding box center [383, 130] width 30 height 8
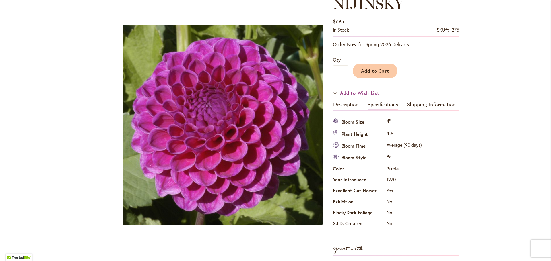
scroll to position [90, 0]
click at [354, 105] on link "Description" at bounding box center [346, 106] width 26 height 8
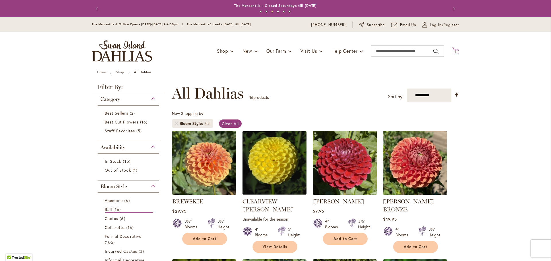
click at [455, 52] on span "2 2 items" at bounding box center [456, 52] width 6 height 3
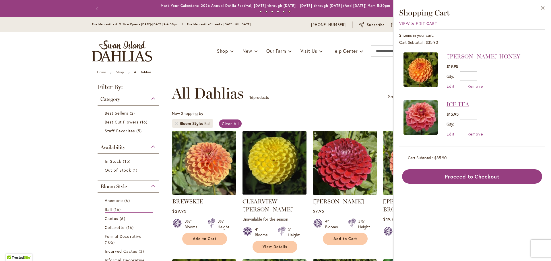
click at [457, 101] on link "ICE TEA" at bounding box center [457, 104] width 23 height 7
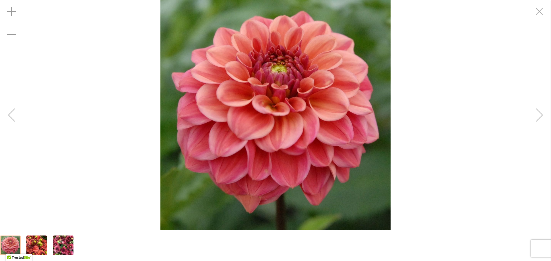
click at [15, 118] on div "Previous" at bounding box center [11, 115] width 23 height 23
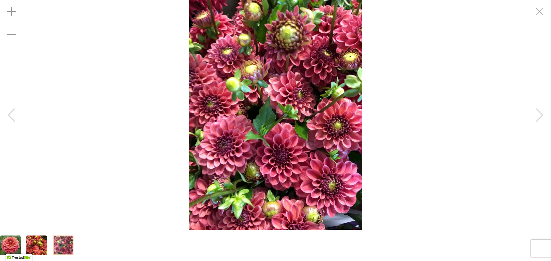
click at [15, 118] on div "Previous" at bounding box center [11, 115] width 23 height 23
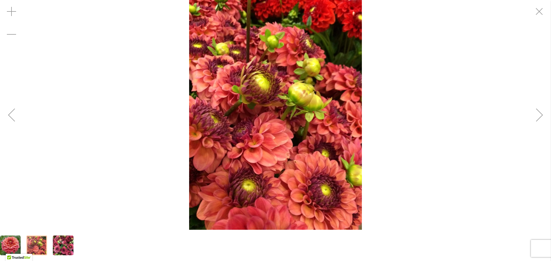
click at [15, 118] on div "Previous" at bounding box center [11, 115] width 23 height 23
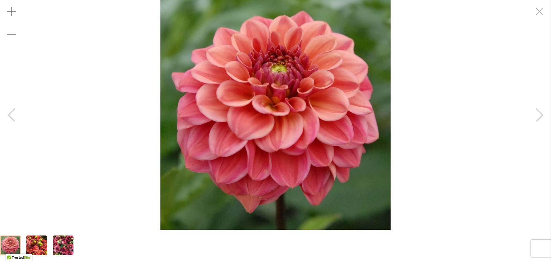
click at [15, 118] on div "Previous" at bounding box center [11, 115] width 23 height 23
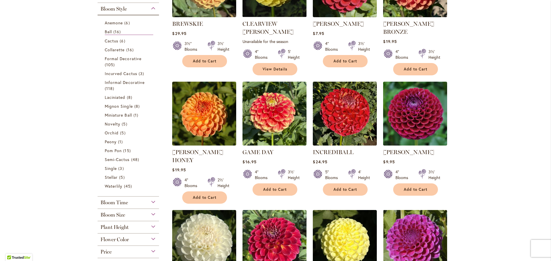
scroll to position [178, 0]
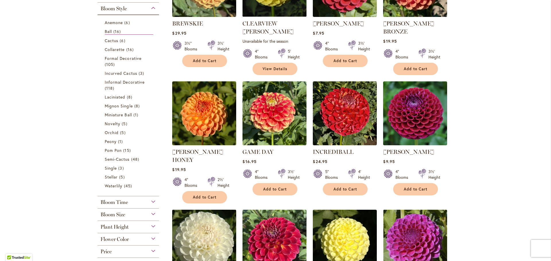
click at [205, 233] on img at bounding box center [204, 241] width 67 height 67
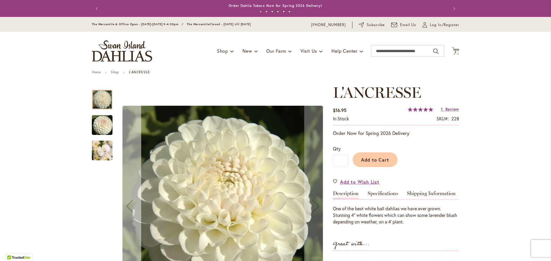
click at [133, 201] on div "Previous" at bounding box center [129, 206] width 23 height 23
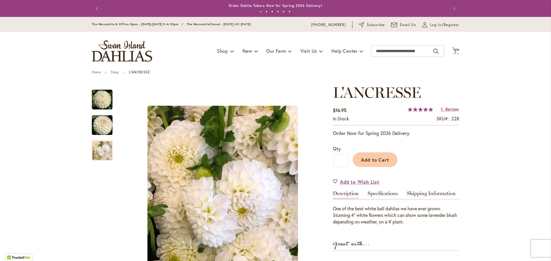
scroll to position [70, 0]
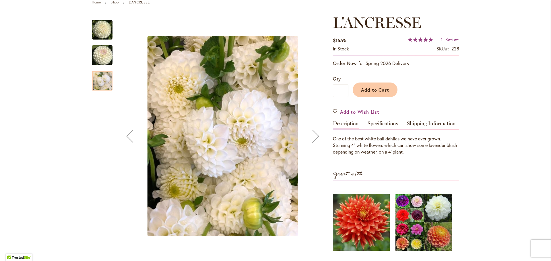
click at [132, 134] on div "Previous" at bounding box center [129, 136] width 23 height 23
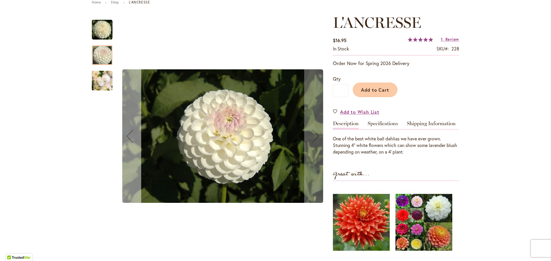
click at [132, 134] on div "Previous" at bounding box center [129, 136] width 23 height 23
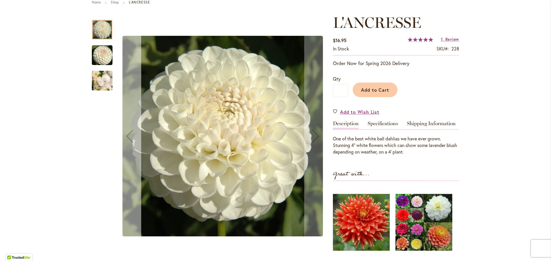
click at [132, 134] on div "Previous" at bounding box center [129, 136] width 23 height 23
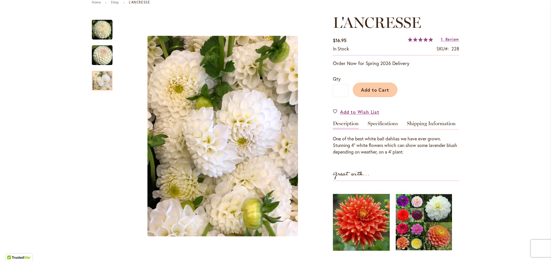
click at [419, 207] on img at bounding box center [424, 222] width 56 height 70
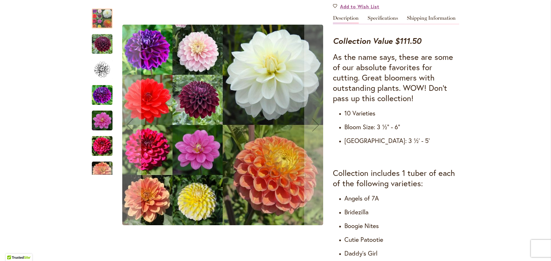
scroll to position [192, 0]
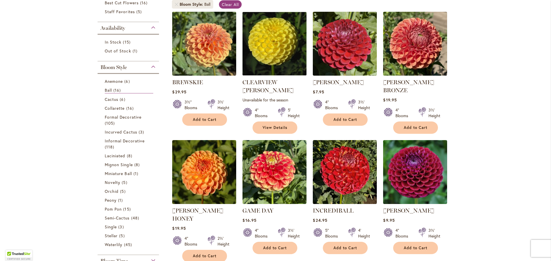
scroll to position [120, 0]
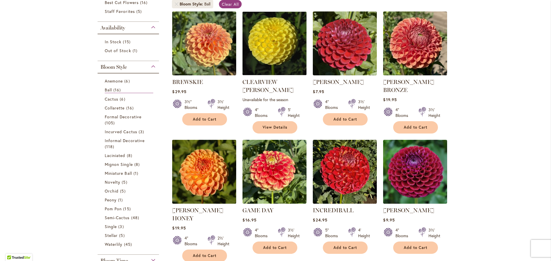
click at [207, 178] on img at bounding box center [204, 171] width 67 height 67
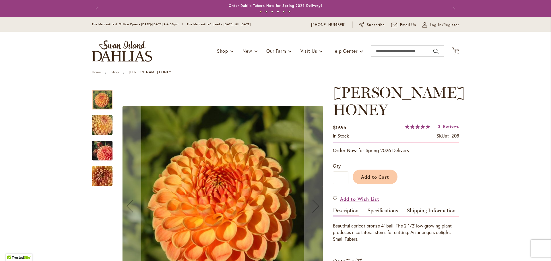
click at [102, 129] on img "CRICHTON HONEY" at bounding box center [101, 125] width 41 height 31
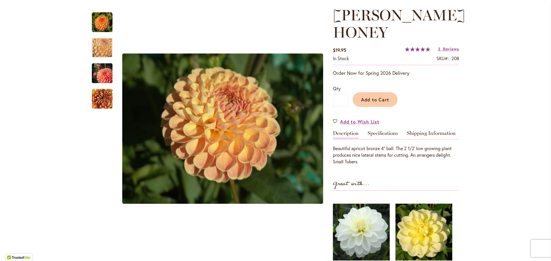
scroll to position [78, 0]
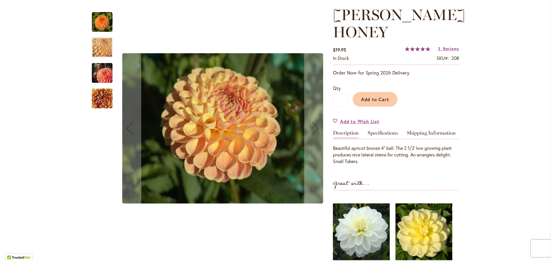
click at [95, 73] on img "CRICHTON HONEY" at bounding box center [101, 73] width 41 height 28
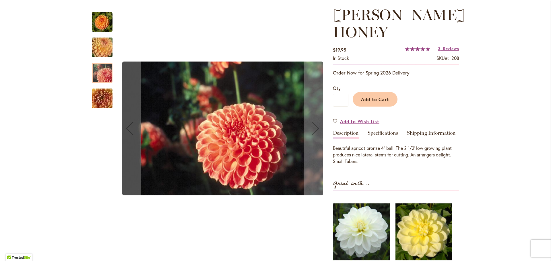
click at [98, 92] on img "CRICHTON HONEY" at bounding box center [101, 98] width 41 height 31
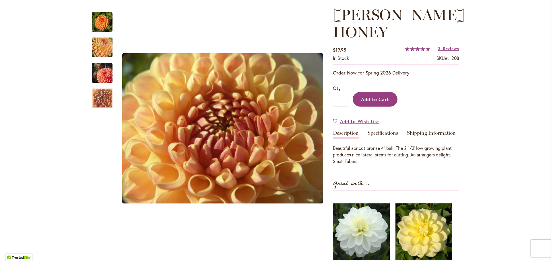
click at [379, 100] on span "Add to Cart" at bounding box center [375, 99] width 28 height 6
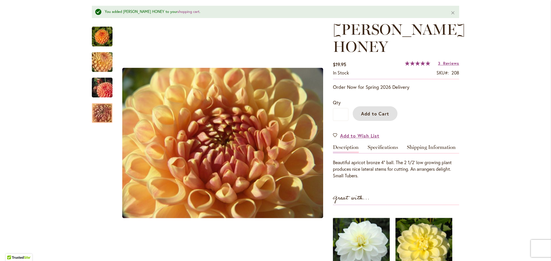
scroll to position [79, 0]
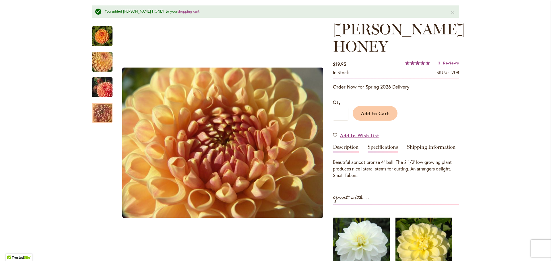
click at [383, 147] on link "Specifications" at bounding box center [383, 149] width 30 height 8
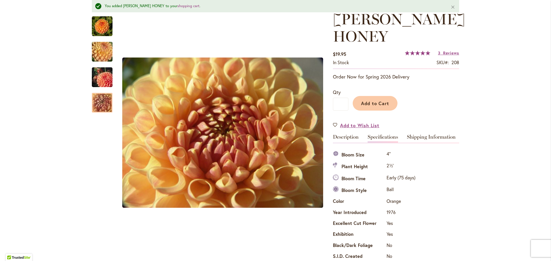
scroll to position [88, 0]
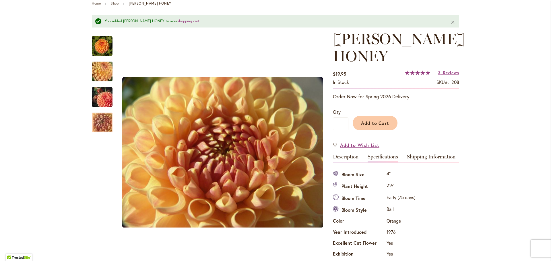
scroll to position [0, 0]
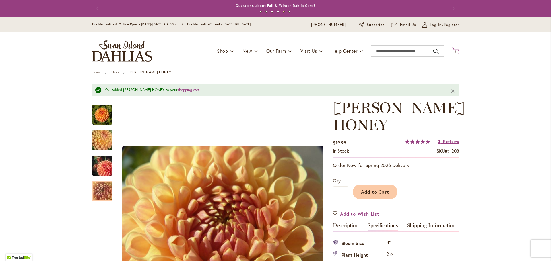
click at [453, 51] on span "3 3 items" at bounding box center [456, 52] width 6 height 3
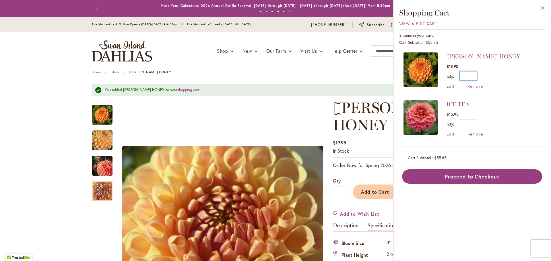
click at [476, 77] on input "*" at bounding box center [468, 75] width 17 height 9
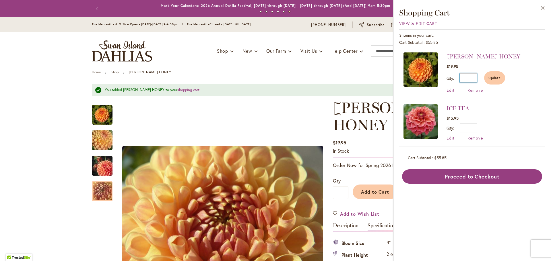
type input "*"
click at [517, 128] on li "ICE TEA $15.95 Qty * Update Edit Remove" at bounding box center [471, 123] width 137 height 48
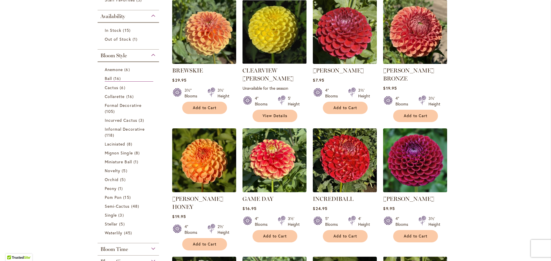
scroll to position [131, 0]
click at [118, 162] on span "Miniature Ball" at bounding box center [118, 161] width 27 height 5
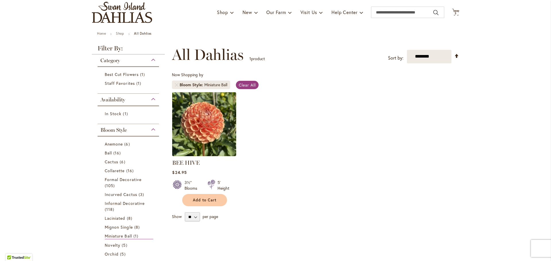
scroll to position [46, 0]
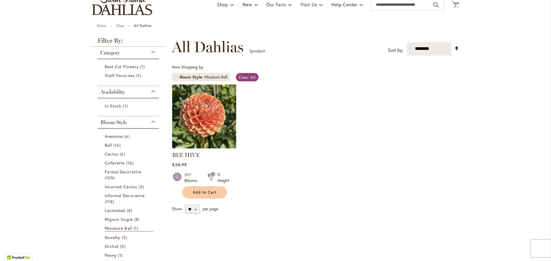
click at [204, 119] on img at bounding box center [204, 116] width 67 height 67
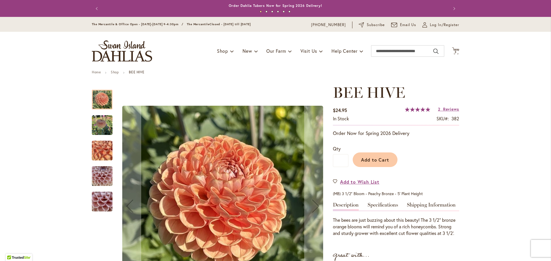
click at [101, 123] on img "BEE HIVE" at bounding box center [102, 125] width 21 height 21
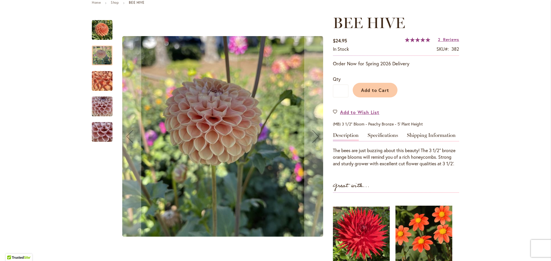
scroll to position [70, 0]
click at [99, 79] on img "BEE HIVE" at bounding box center [101, 80] width 41 height 31
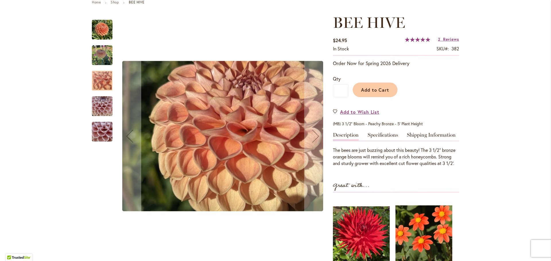
click at [100, 110] on img "BEE HIVE" at bounding box center [102, 107] width 21 height 28
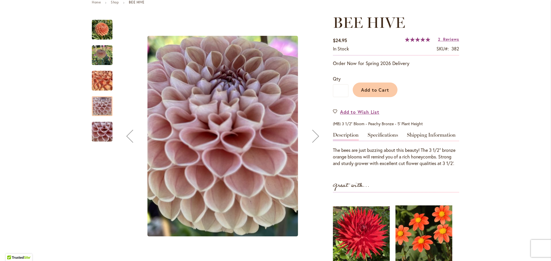
click at [99, 134] on img "BEE HIVE" at bounding box center [101, 131] width 41 height 31
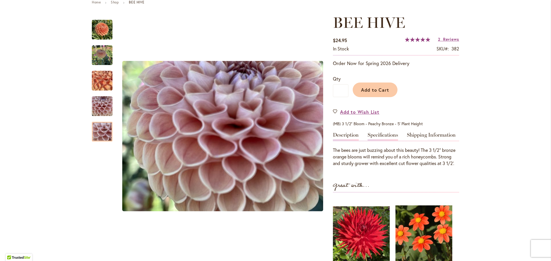
click at [383, 134] on link "Specifications" at bounding box center [383, 137] width 30 height 8
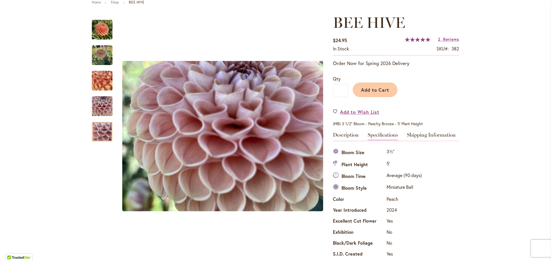
scroll to position [108, 0]
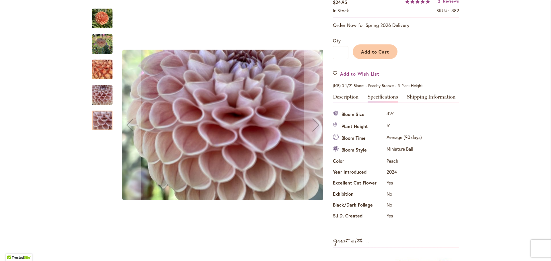
click at [102, 30] on div "BEE HIVE" at bounding box center [105, 41] width 26 height 26
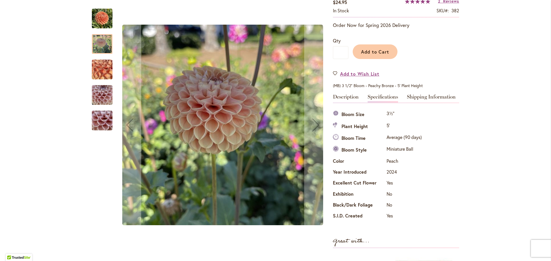
click at [101, 42] on div at bounding box center [102, 44] width 21 height 20
click at [99, 70] on img "BEE HIVE" at bounding box center [101, 69] width 41 height 31
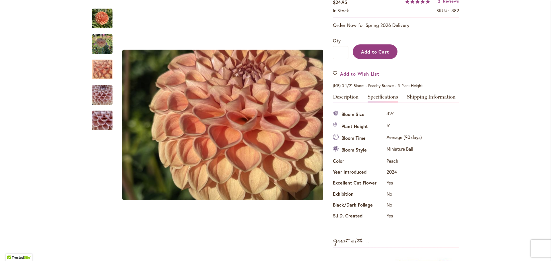
click at [380, 50] on span "Add to Cart" at bounding box center [375, 52] width 28 height 6
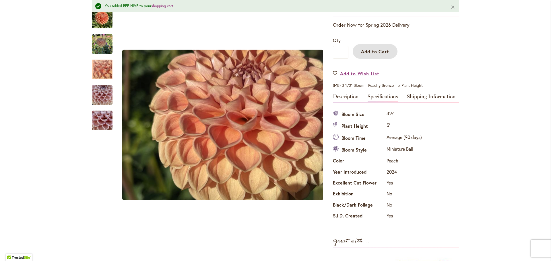
scroll to position [0, 0]
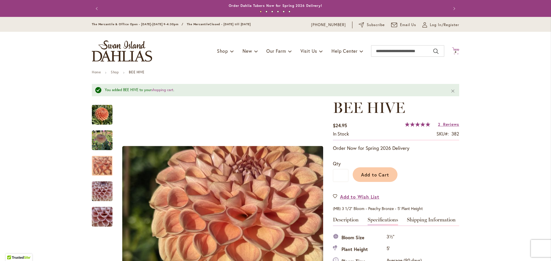
click at [454, 51] on span "4 4 items" at bounding box center [456, 52] width 6 height 3
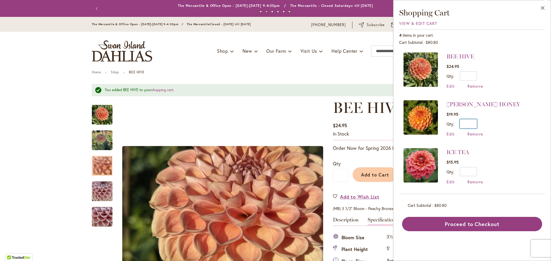
click at [475, 124] on input "*" at bounding box center [468, 123] width 17 height 9
click at [451, 132] on span "Edit" at bounding box center [450, 133] width 8 height 5
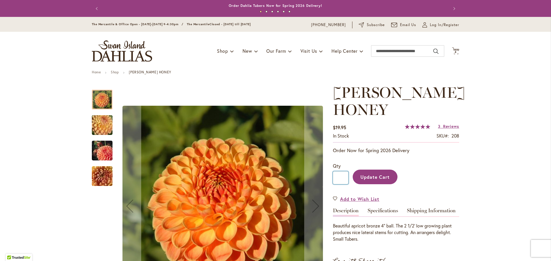
click at [343, 178] on input "*" at bounding box center [340, 178] width 15 height 13
type input "*"
click at [353, 170] on button "Update Cart" at bounding box center [375, 177] width 45 height 15
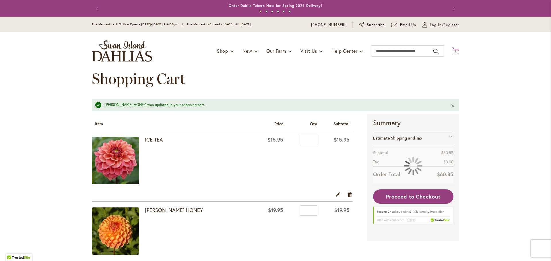
click at [455, 51] on span "3 3 items" at bounding box center [456, 52] width 6 height 3
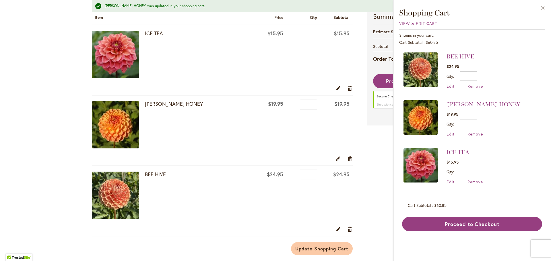
scroll to position [83, 0]
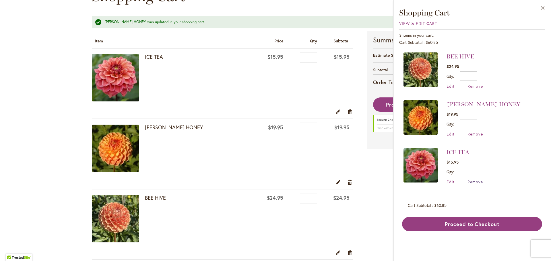
click at [477, 181] on span "Remove" at bounding box center [474, 181] width 15 height 5
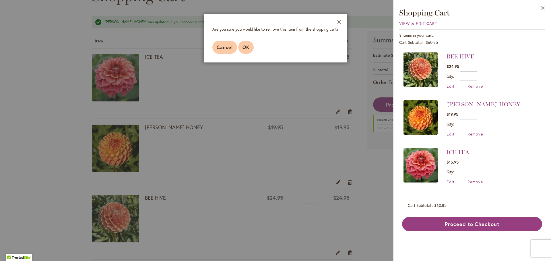
click at [246, 47] on span "OK" at bounding box center [245, 47] width 7 height 6
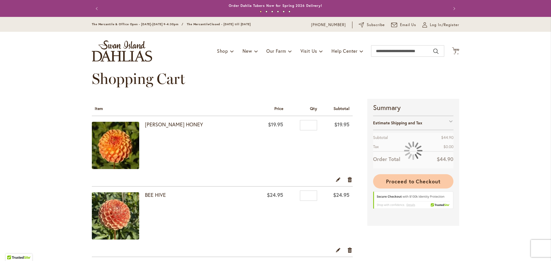
click at [406, 181] on span "Proceed to Checkout" at bounding box center [413, 181] width 55 height 7
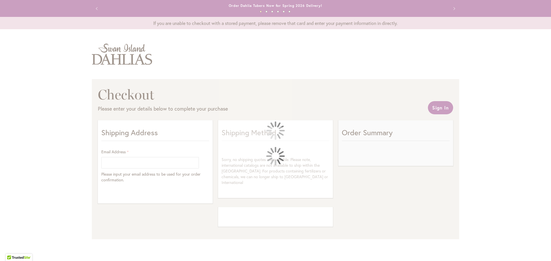
select select "**"
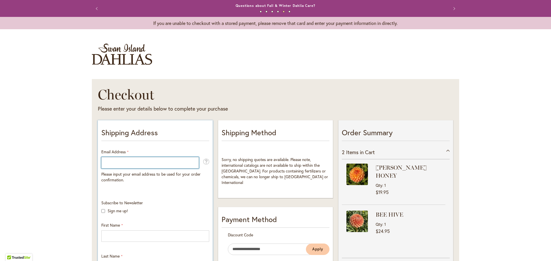
click at [164, 164] on input "Email Address" at bounding box center [150, 162] width 98 height 11
type input "**********"
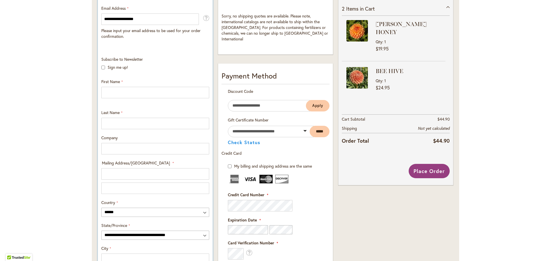
scroll to position [144, 0]
click at [159, 92] on input "First Name" at bounding box center [155, 92] width 108 height 11
type input "*******"
type input "******"
type input "**********"
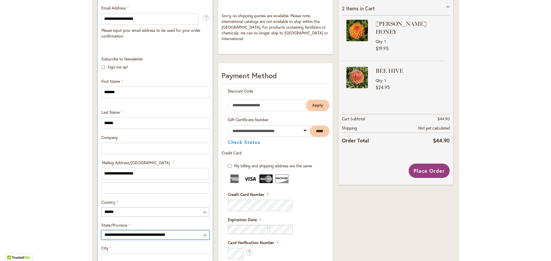
select select "**"
type input "**********"
type input "*****"
type input "**********"
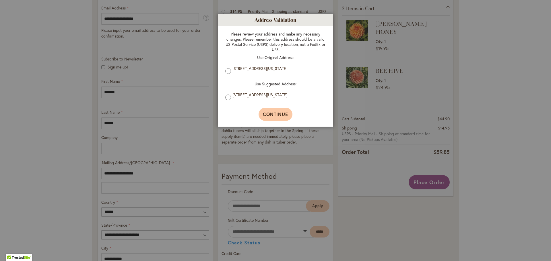
click at [269, 116] on span "Continue" at bounding box center [276, 114] width 26 height 6
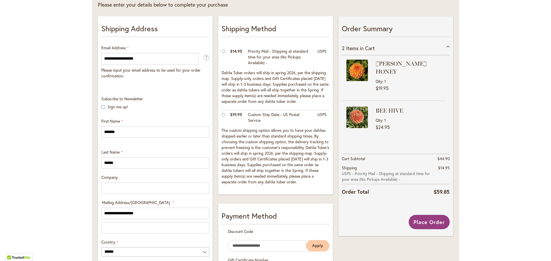
scroll to position [104, 0]
click at [417, 219] on span "Place Order" at bounding box center [428, 222] width 31 height 7
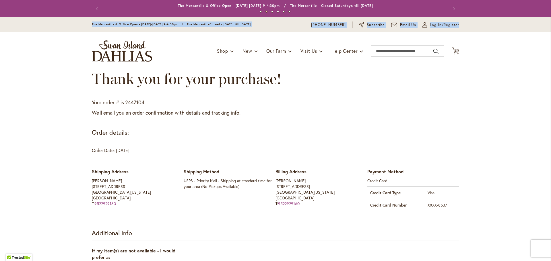
drag, startPoint x: 71, startPoint y: 41, endPoint x: 28, endPoint y: 4, distance: 57.6
click at [28, 4] on body "Skip to Accessibility Information The store will not work correctly in the case…" at bounding box center [275, 130] width 551 height 261
